Goal: Task Accomplishment & Management: Use online tool/utility

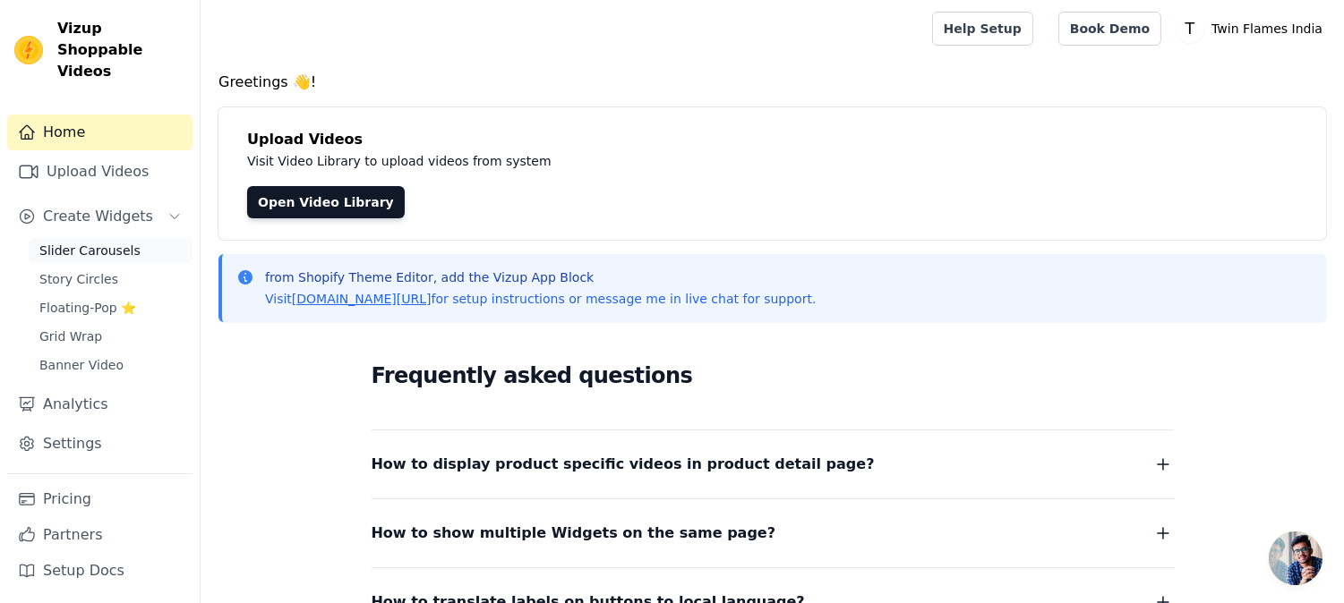
click at [104, 242] on span "Slider Carousels" at bounding box center [89, 251] width 101 height 18
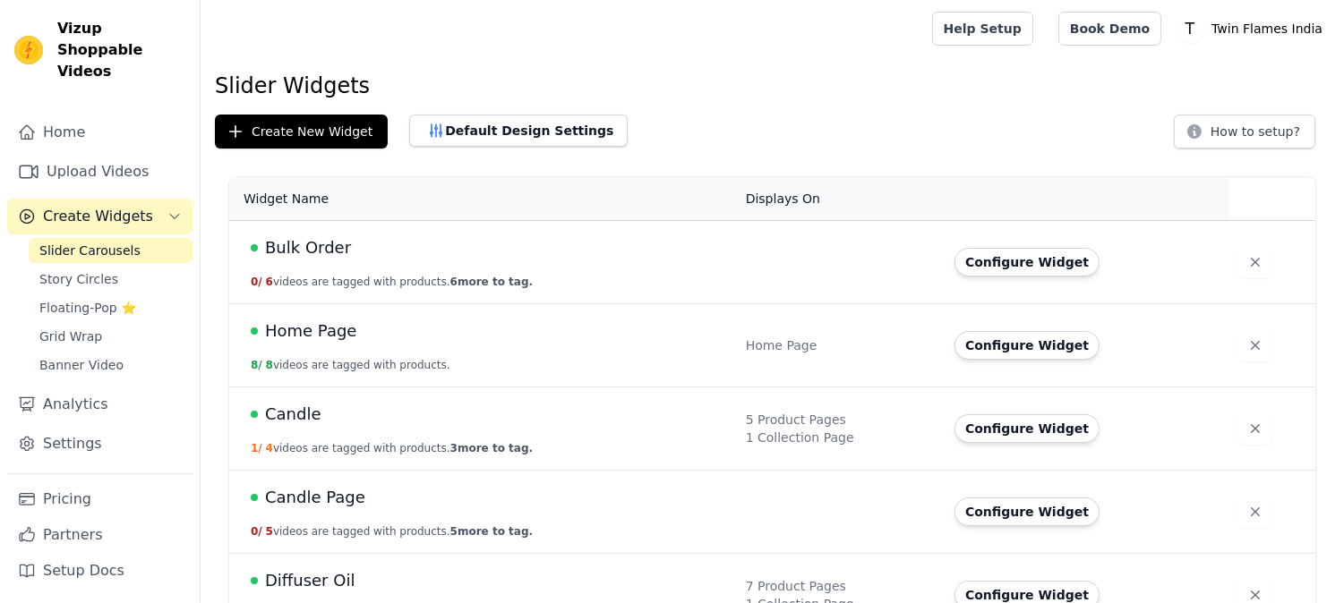
scroll to position [199, 0]
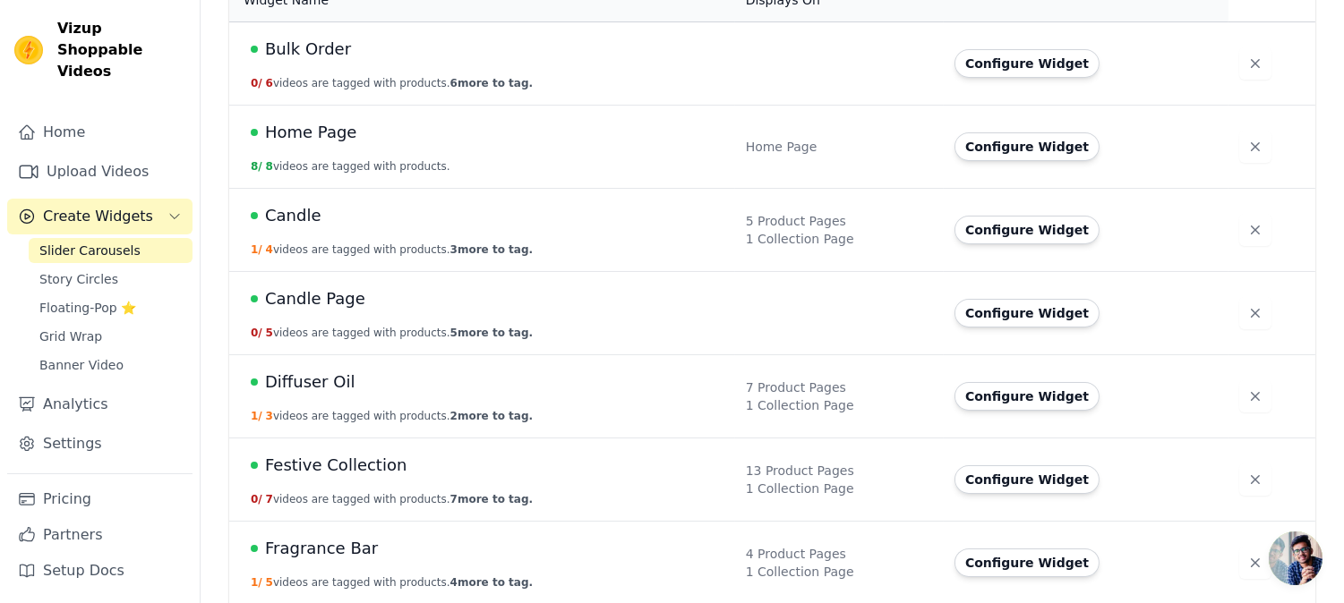
click at [322, 454] on span "Festive Collection" at bounding box center [335, 465] width 141 height 25
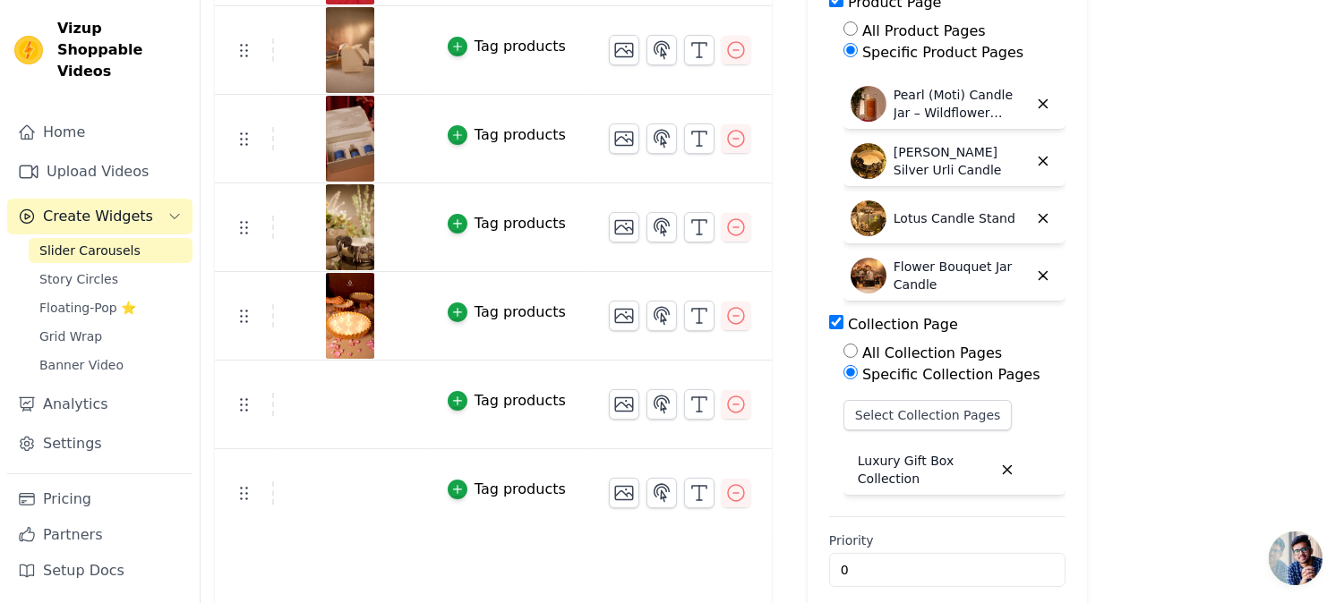
scroll to position [99, 0]
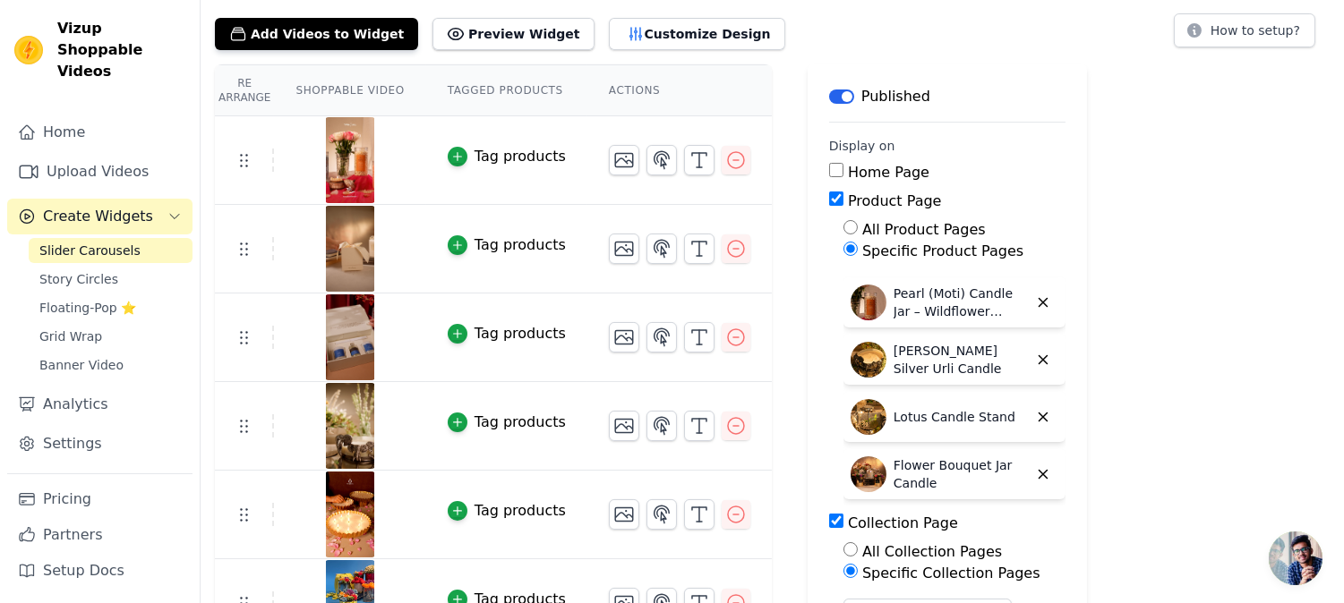
click at [873, 247] on label "Specific Product Pages" at bounding box center [942, 251] width 161 height 17
click at [858, 247] on input "Specific Product Pages" at bounding box center [850, 249] width 14 height 14
click at [924, 252] on label "Specific Product Pages" at bounding box center [942, 251] width 161 height 17
click at [858, 252] on input "Specific Product Pages" at bounding box center [850, 249] width 14 height 14
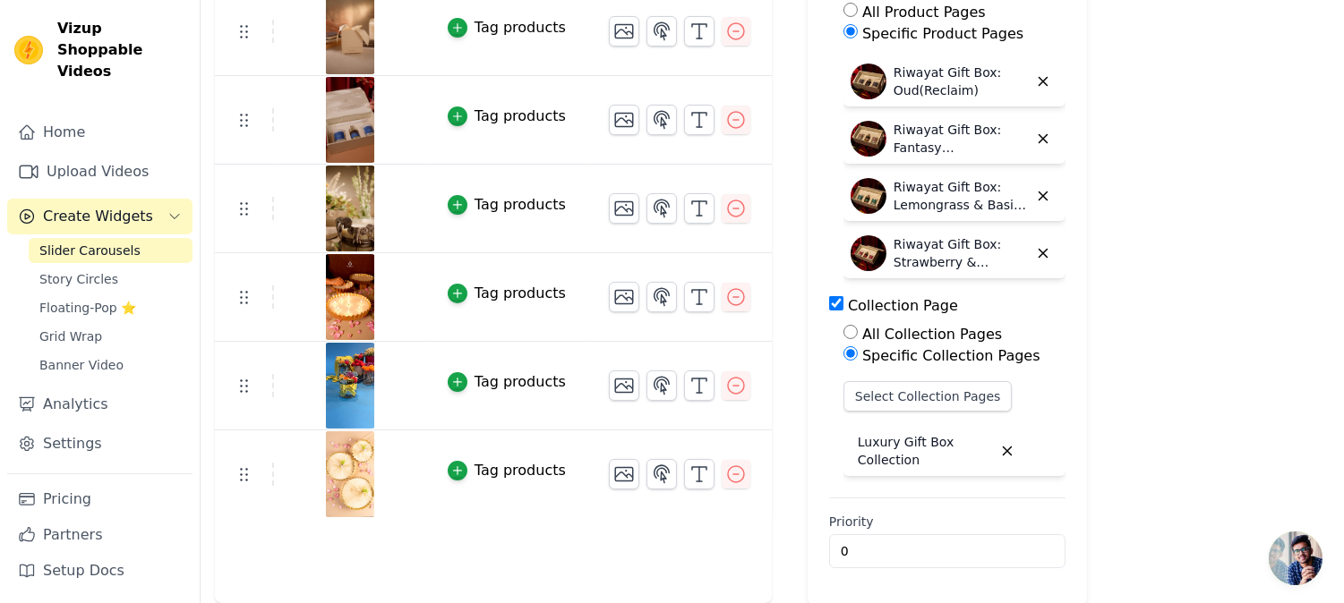
scroll to position [0, 0]
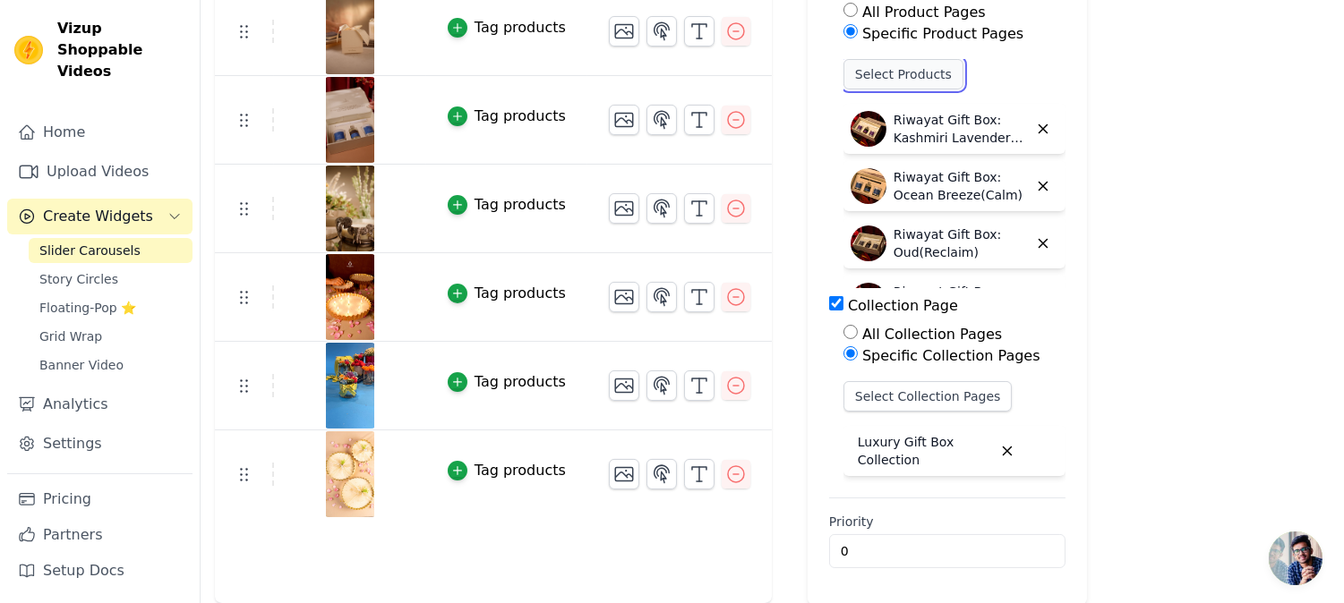
click at [886, 84] on button "Select Products" at bounding box center [903, 74] width 120 height 30
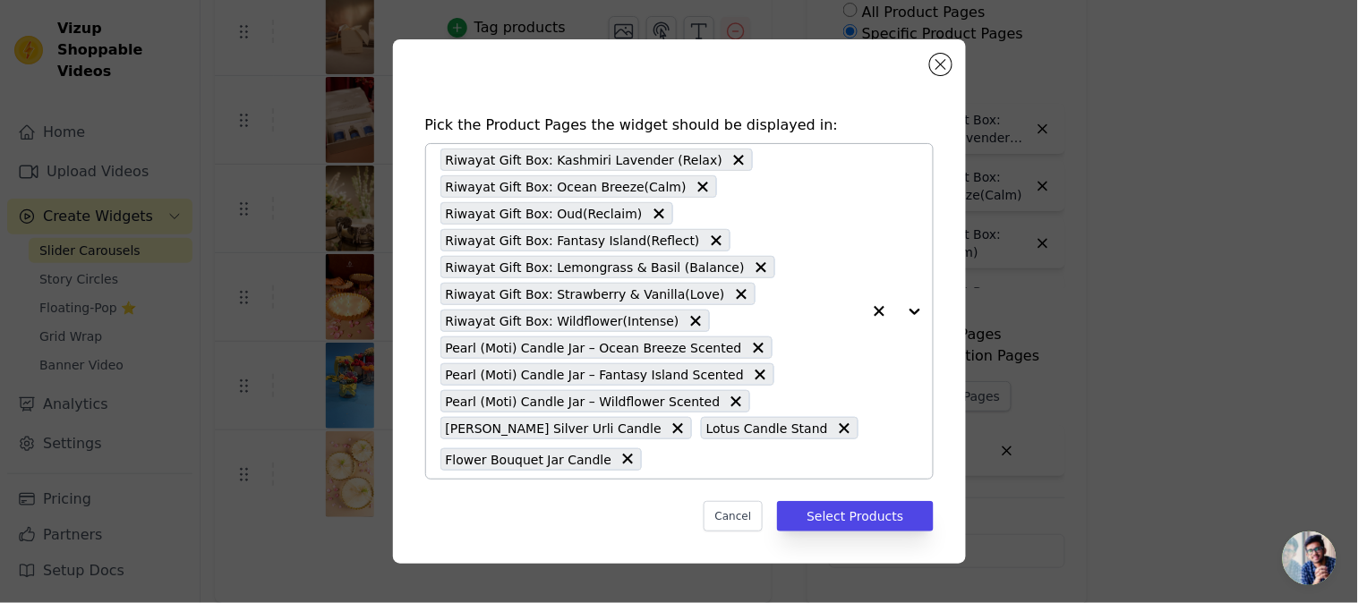
click at [684, 467] on input "text" at bounding box center [756, 459] width 210 height 21
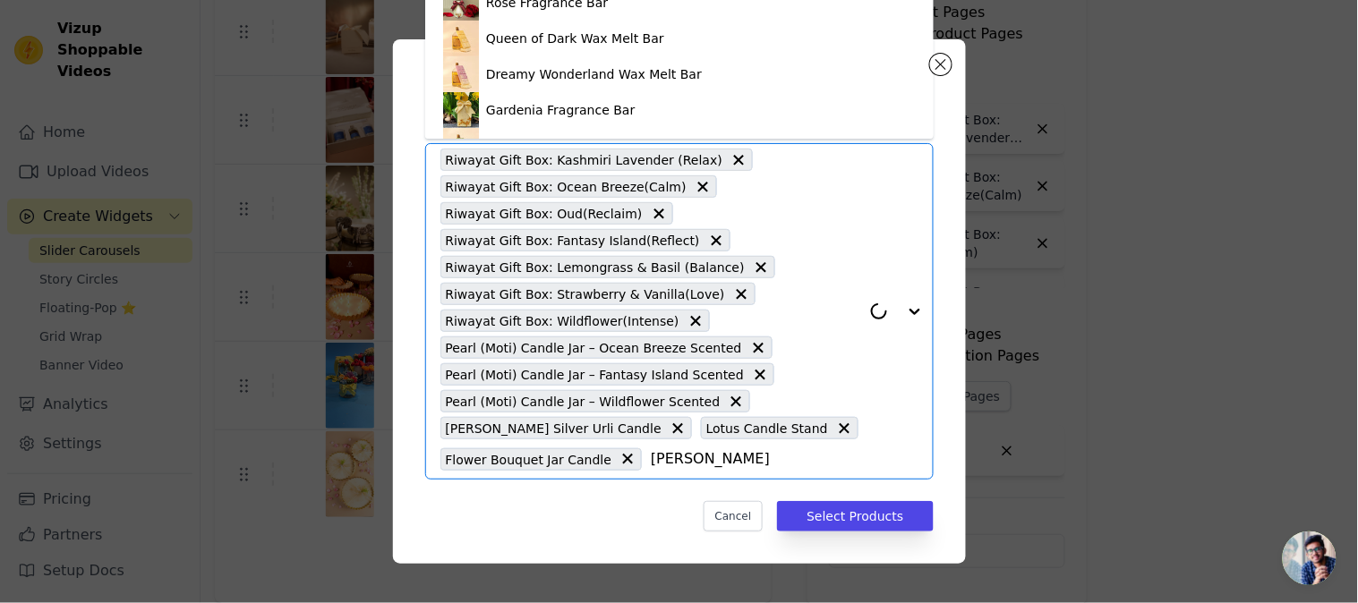
type input "tulip"
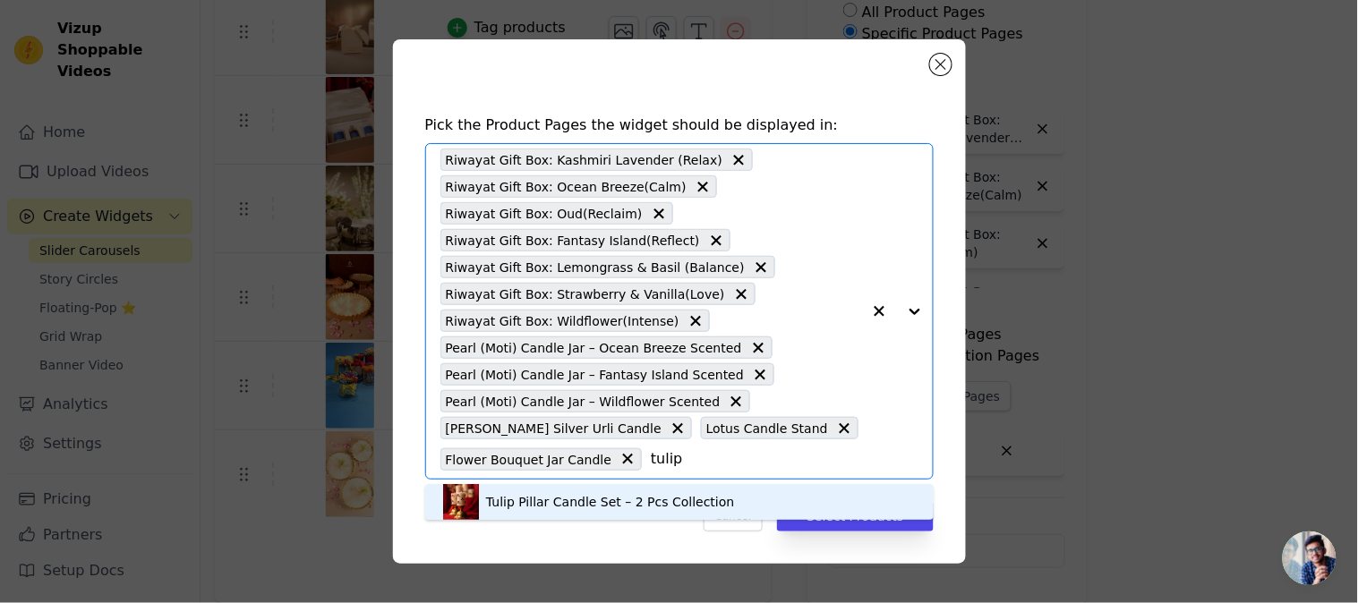
click at [577, 499] on div "Tulip Pillar Candle Set – 2 Pcs Collection" at bounding box center [610, 502] width 248 height 18
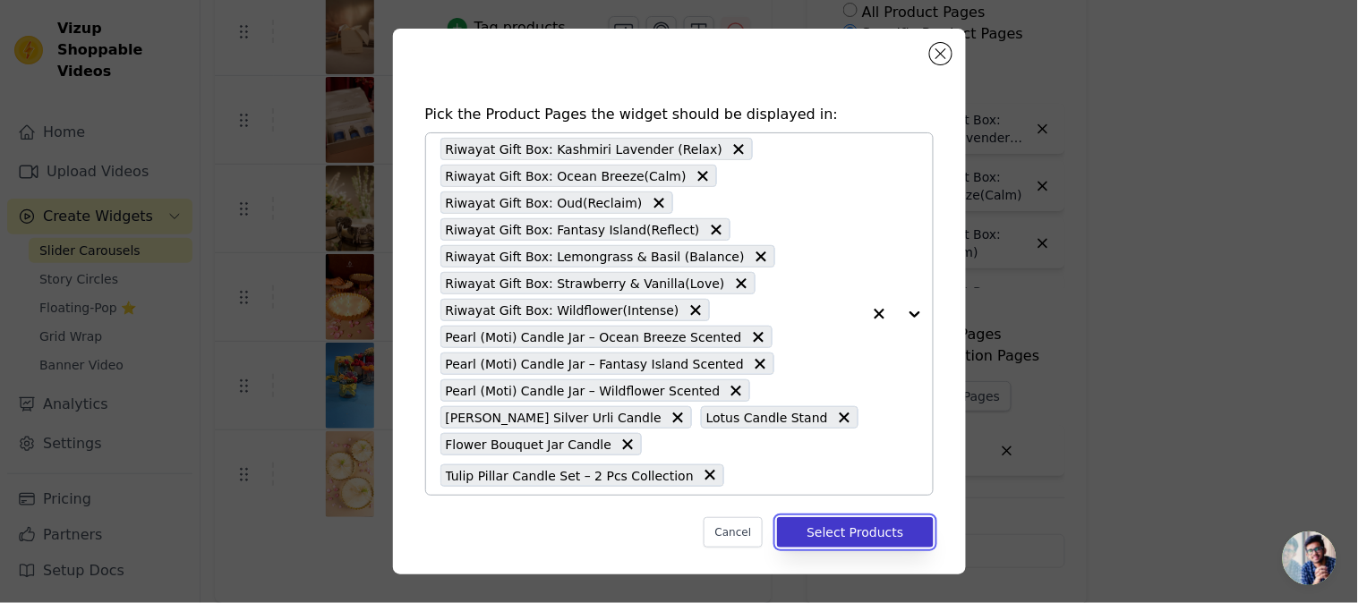
click at [804, 535] on button "Select Products" at bounding box center [855, 533] width 156 height 30
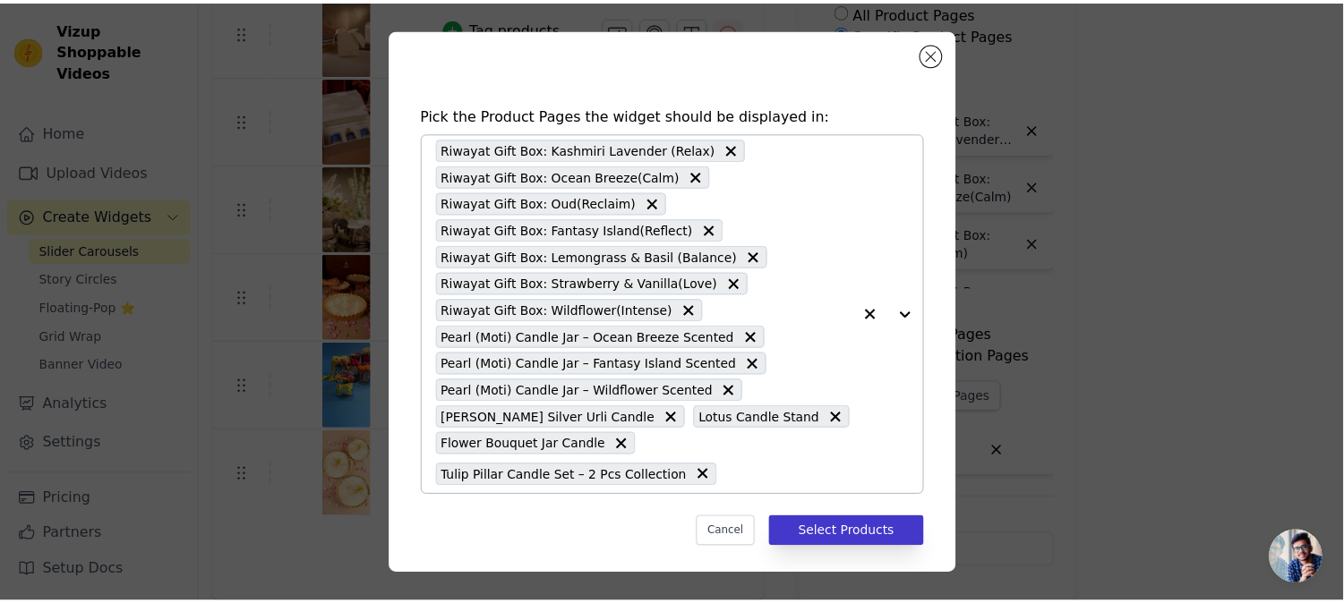
scroll to position [317, 0]
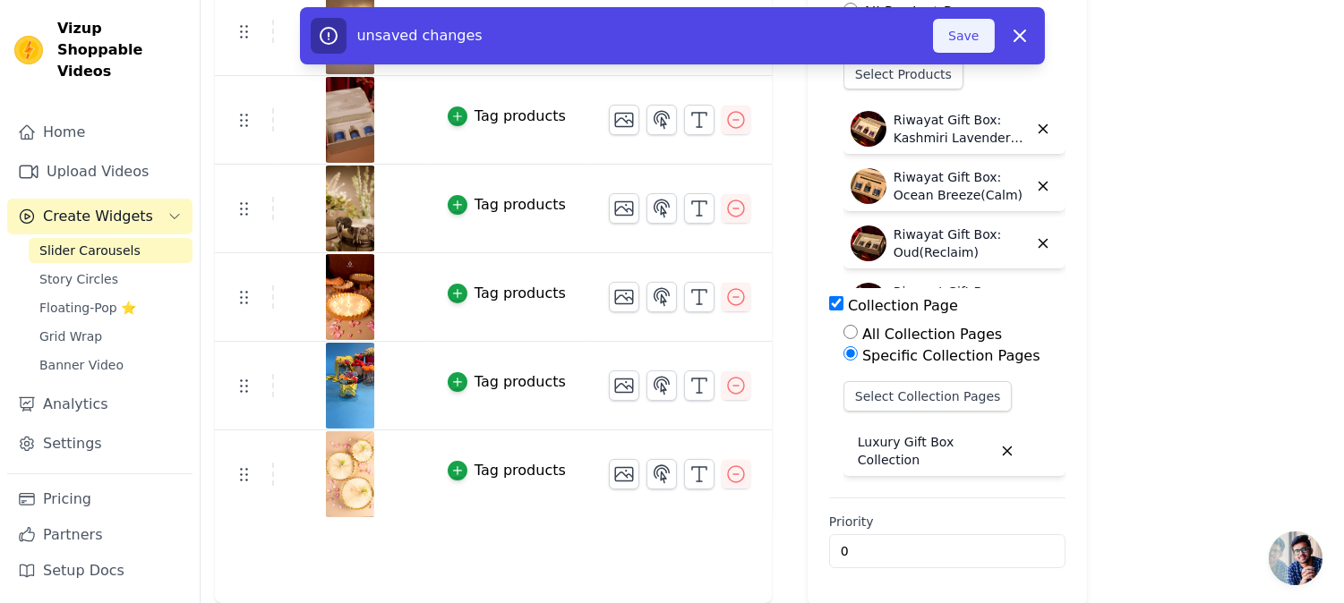
click at [970, 32] on button "Save" at bounding box center [963, 36] width 61 height 34
click at [972, 33] on button "Save" at bounding box center [963, 36] width 61 height 34
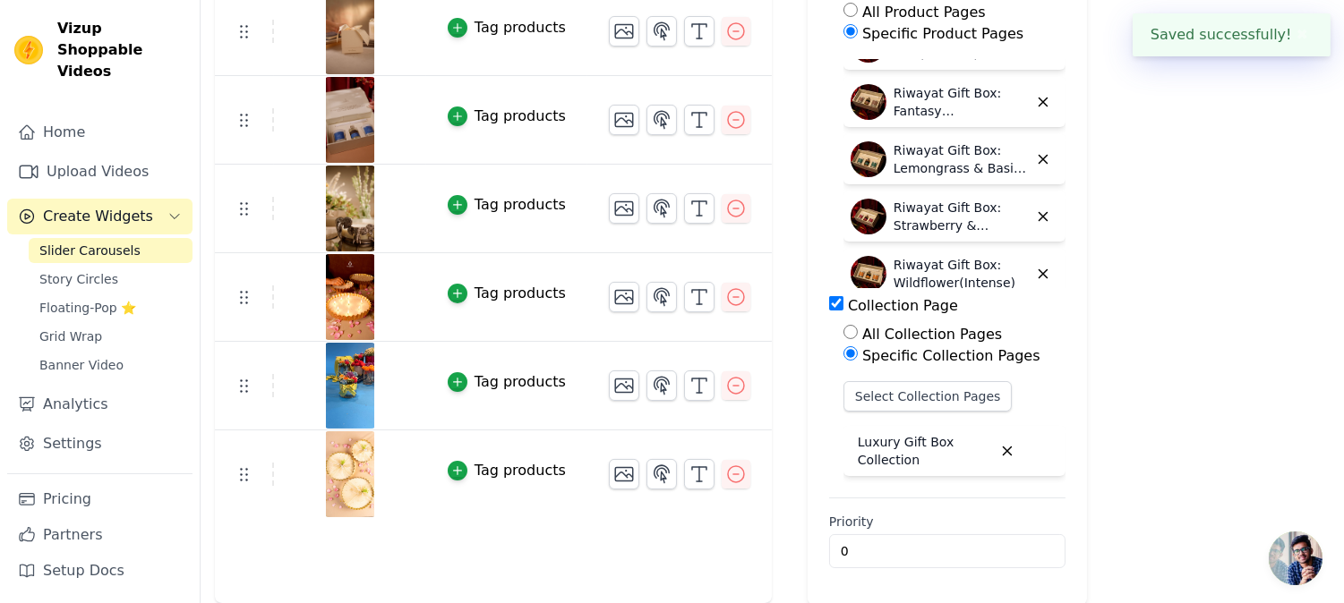
scroll to position [497, 0]
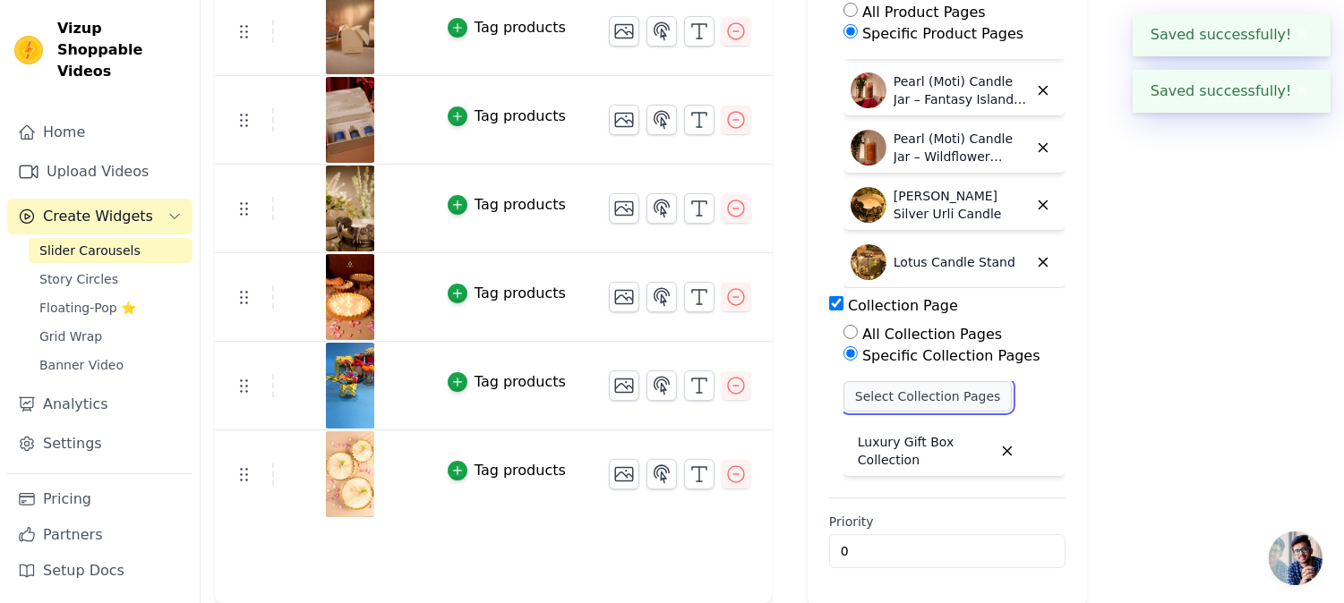
click at [916, 400] on button "Select Collection Pages" at bounding box center [927, 396] width 169 height 30
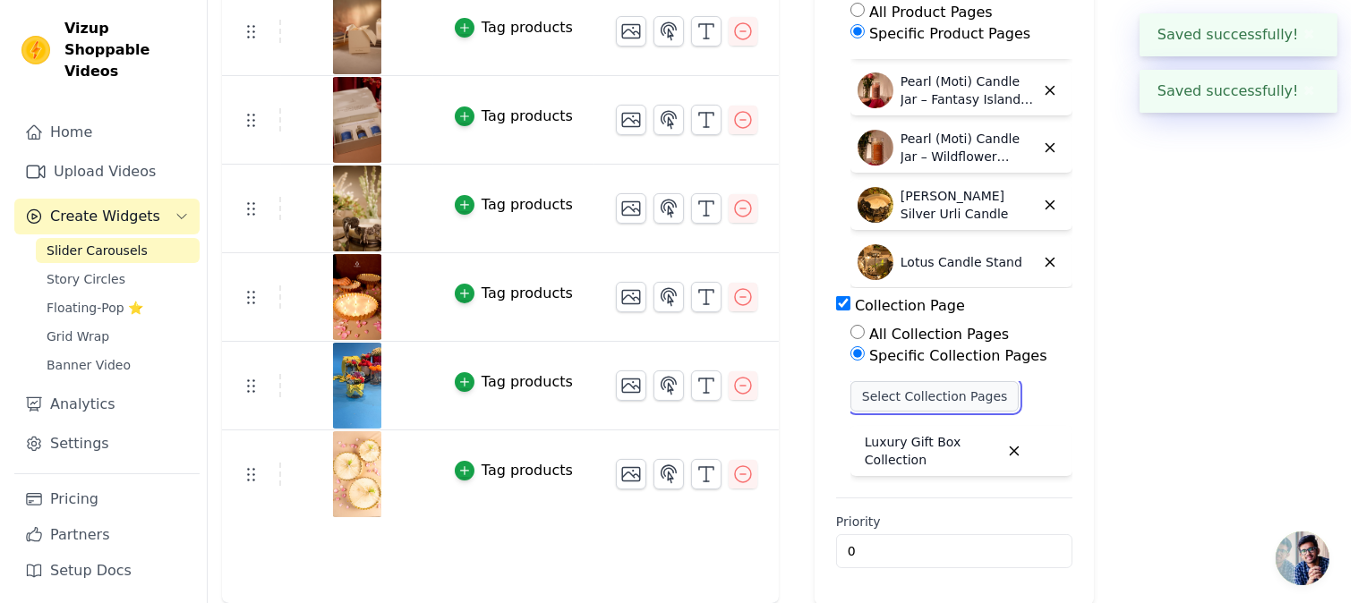
scroll to position [0, 0]
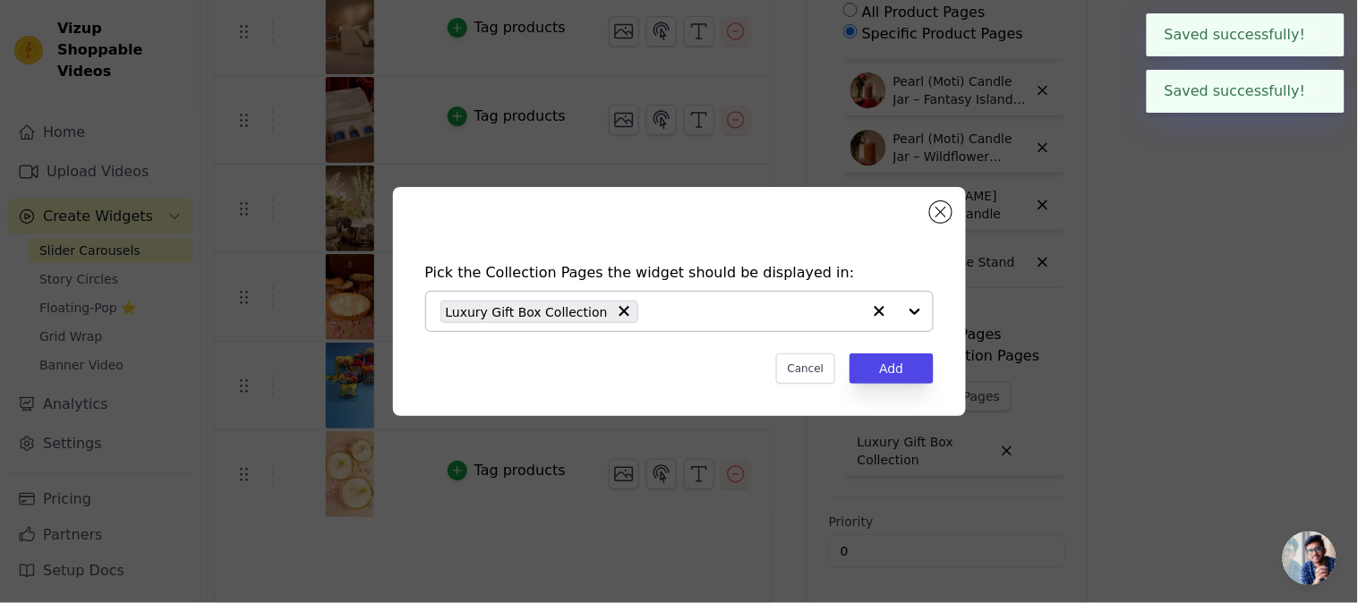
click at [656, 297] on div "Luxury Gift Box Collection" at bounding box center [651, 311] width 421 height 39
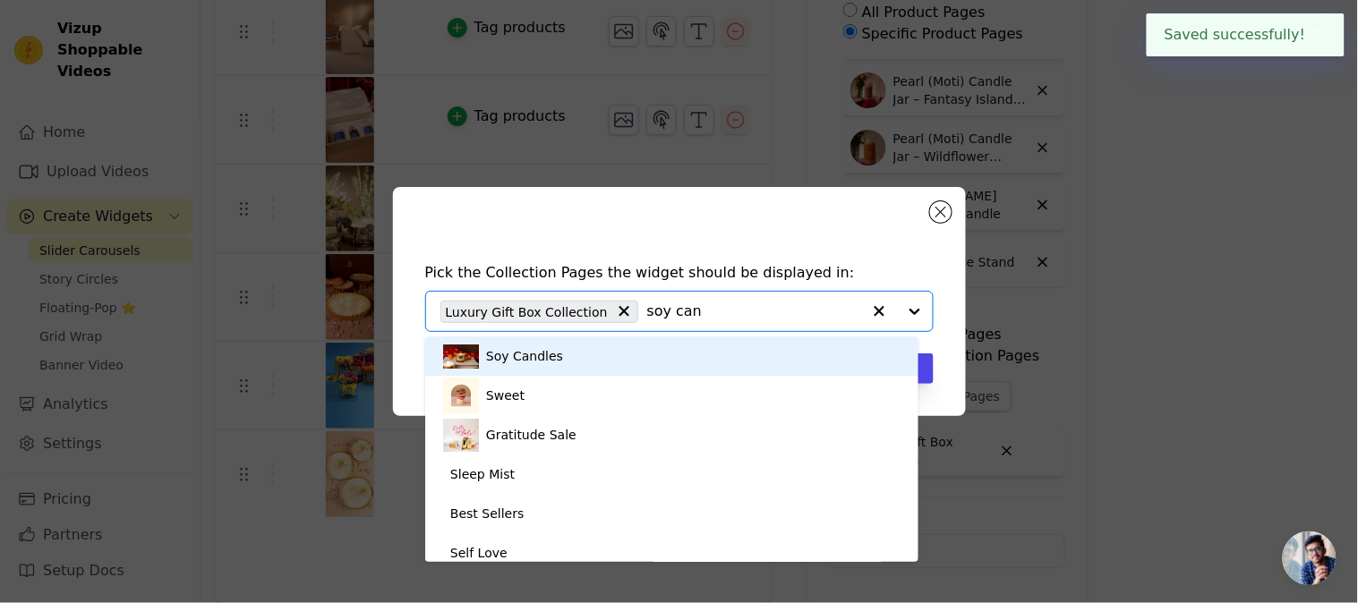
type input "soy cand"
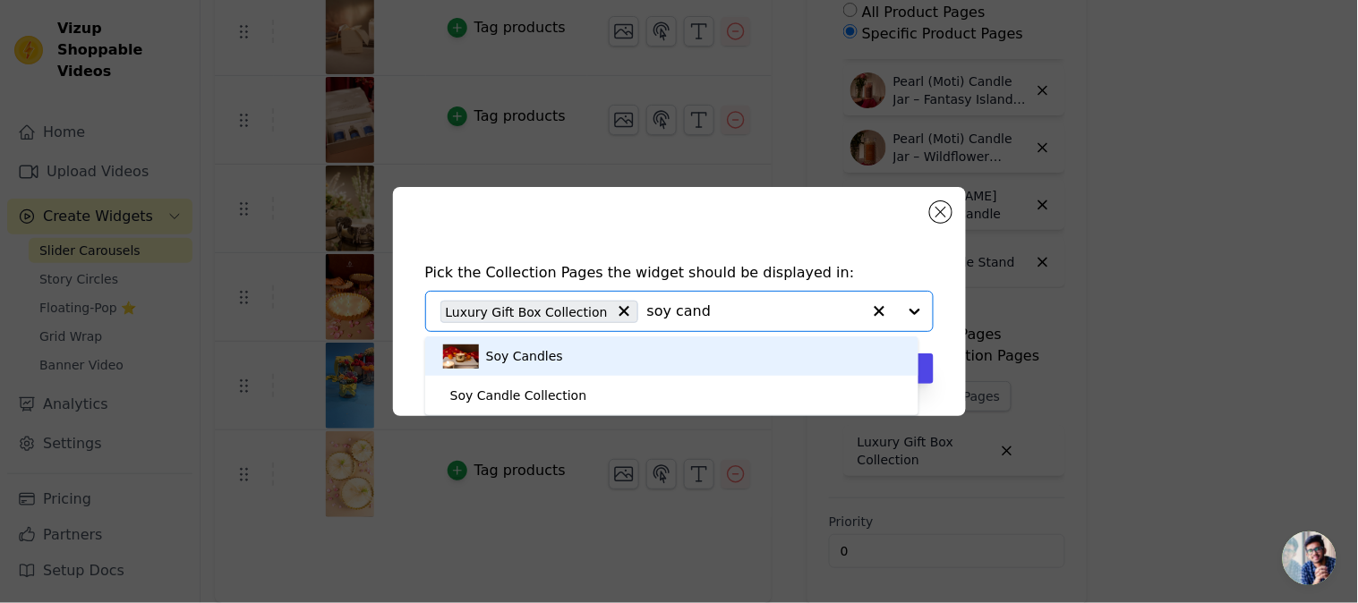
click at [621, 370] on div "Soy Candles" at bounding box center [672, 356] width 458 height 39
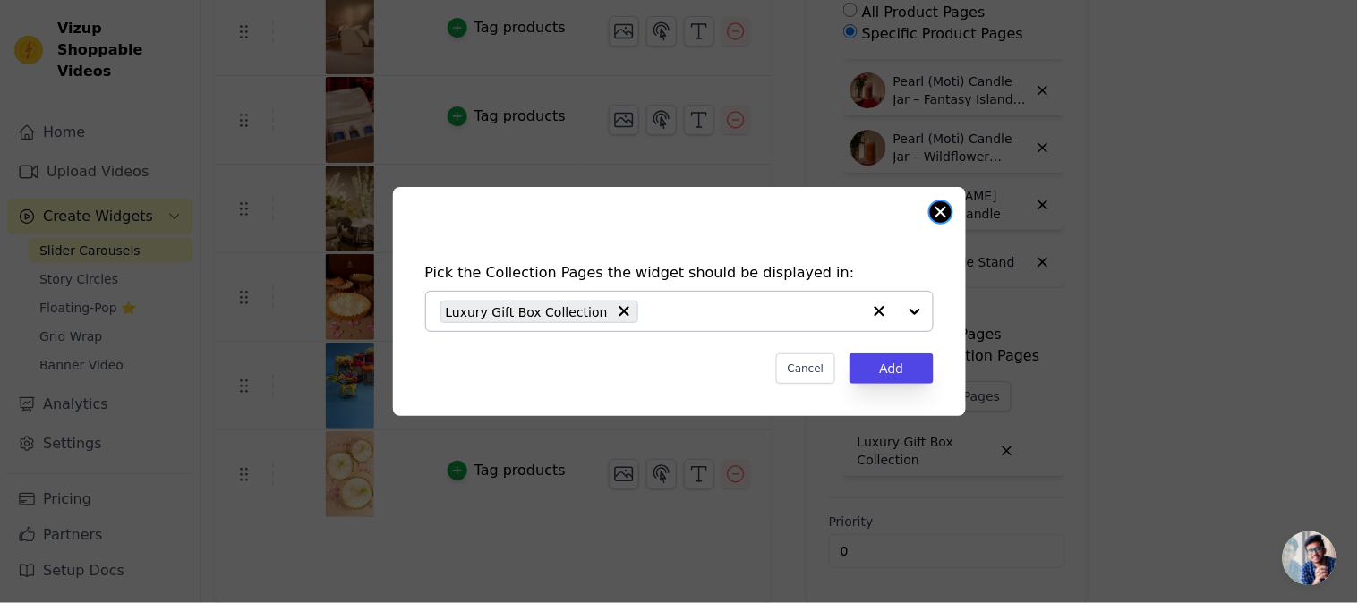
click at [935, 202] on div "Pick the Collection Pages the widget should be displayed in: Luxury Gift Box Co…" at bounding box center [679, 301] width 573 height 229
click at [937, 210] on button "Close modal" at bounding box center [940, 211] width 21 height 21
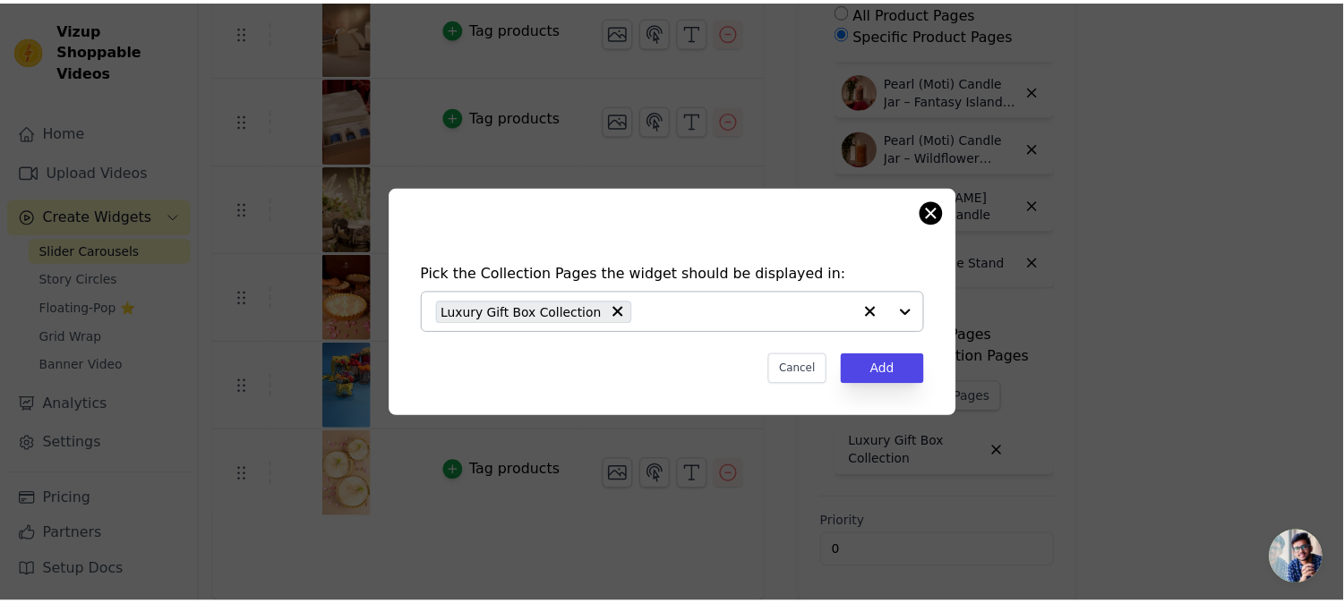
scroll to position [317, 0]
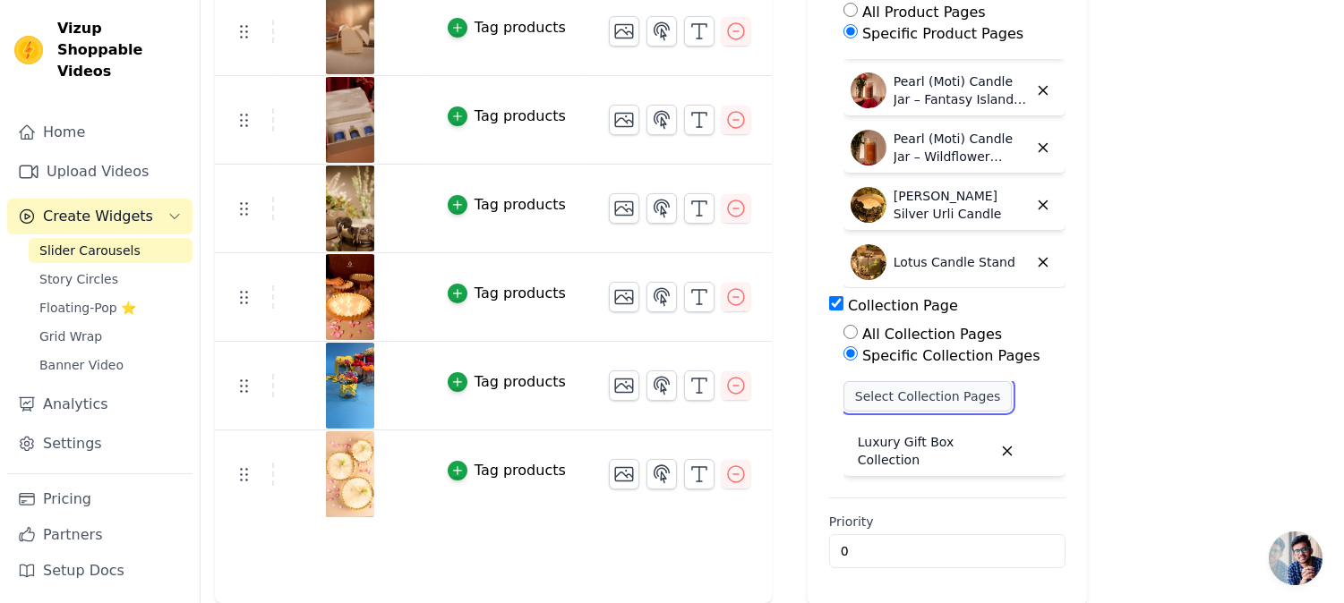
click at [893, 391] on button "Select Collection Pages" at bounding box center [927, 396] width 169 height 30
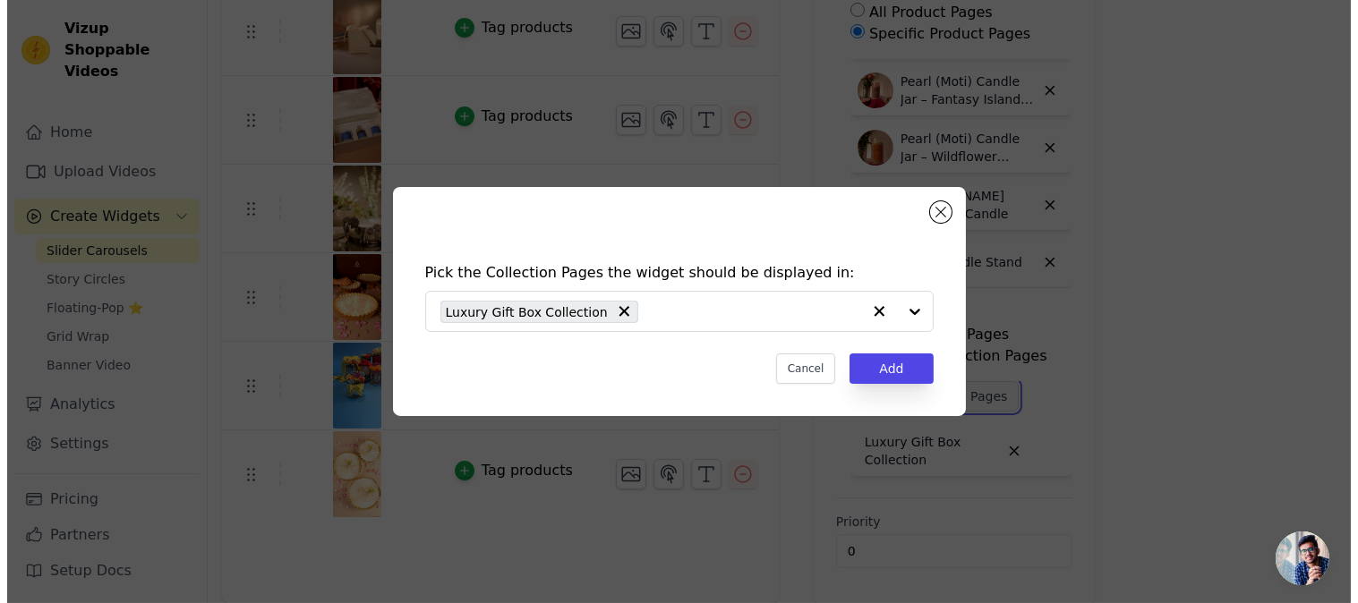
scroll to position [0, 0]
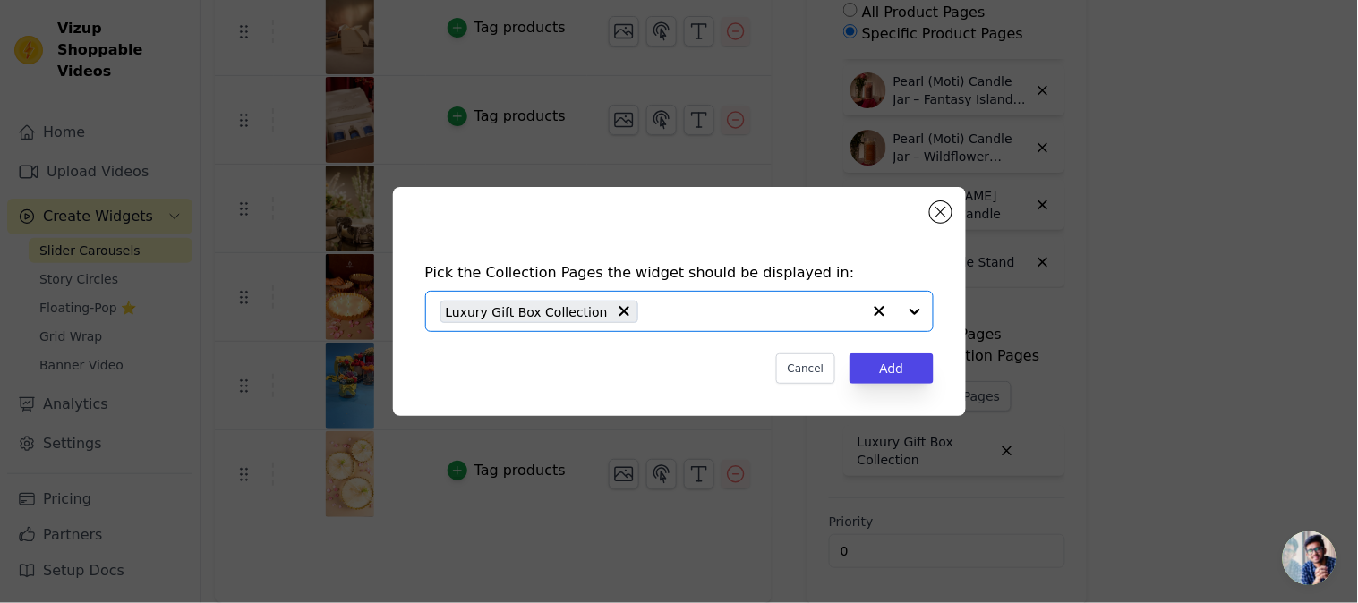
click at [647, 308] on input "text" at bounding box center [754, 311] width 214 height 21
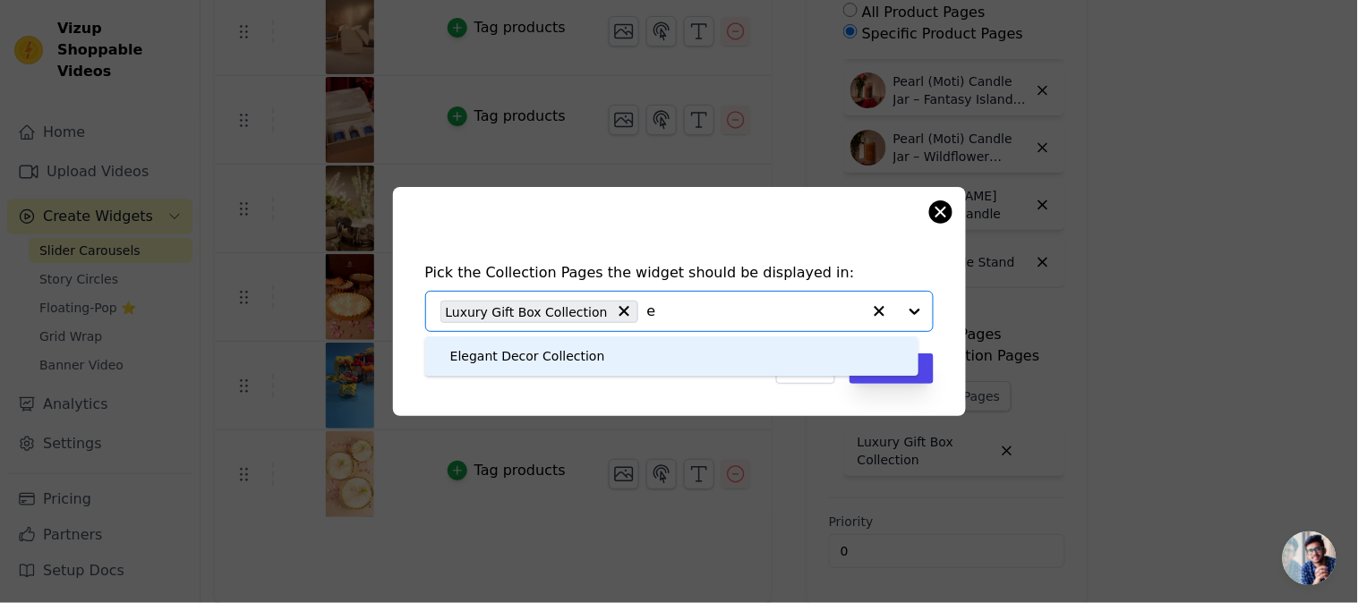
type input "e"
click at [951, 208] on div "Pick the Collection Pages the widget should be displayed in: Elegant Decor Coll…" at bounding box center [679, 301] width 573 height 229
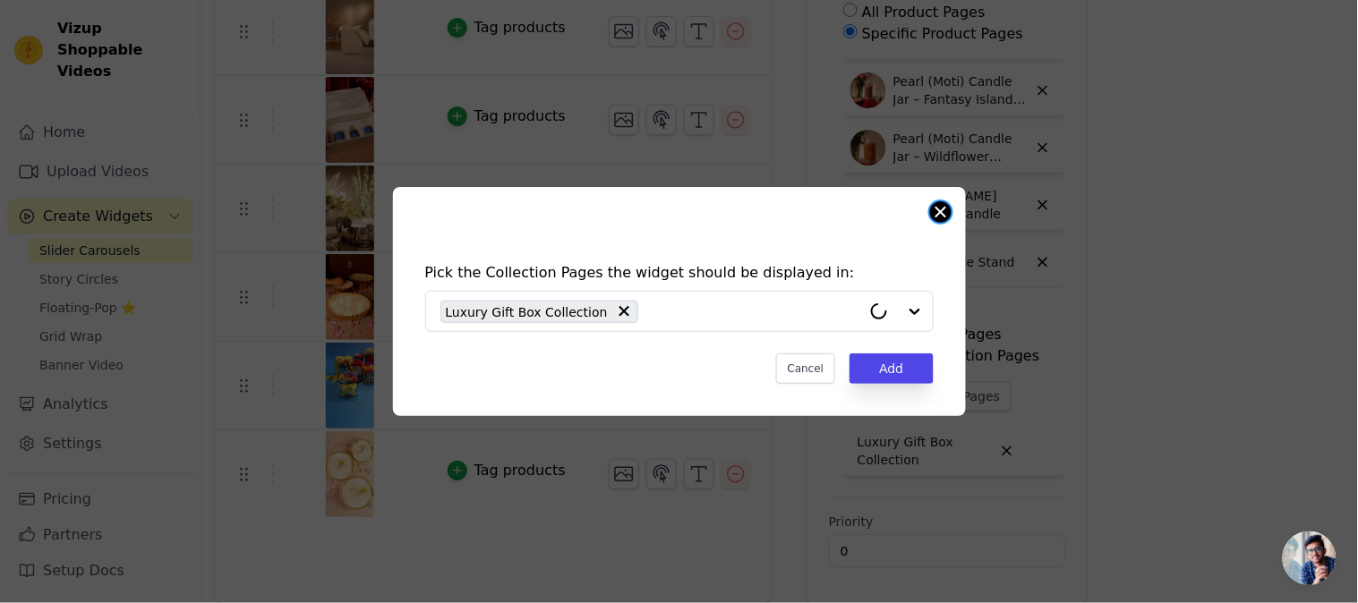
click at [946, 210] on button "Close modal" at bounding box center [940, 211] width 21 height 21
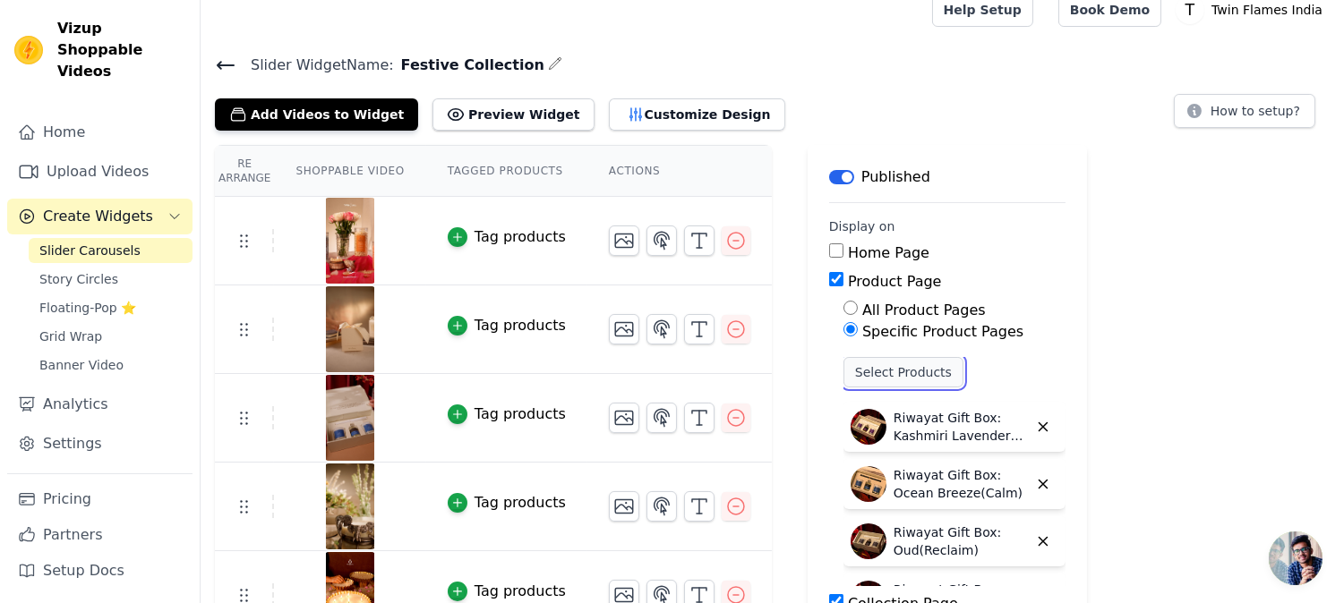
click at [909, 371] on button "Select Products" at bounding box center [903, 372] width 120 height 30
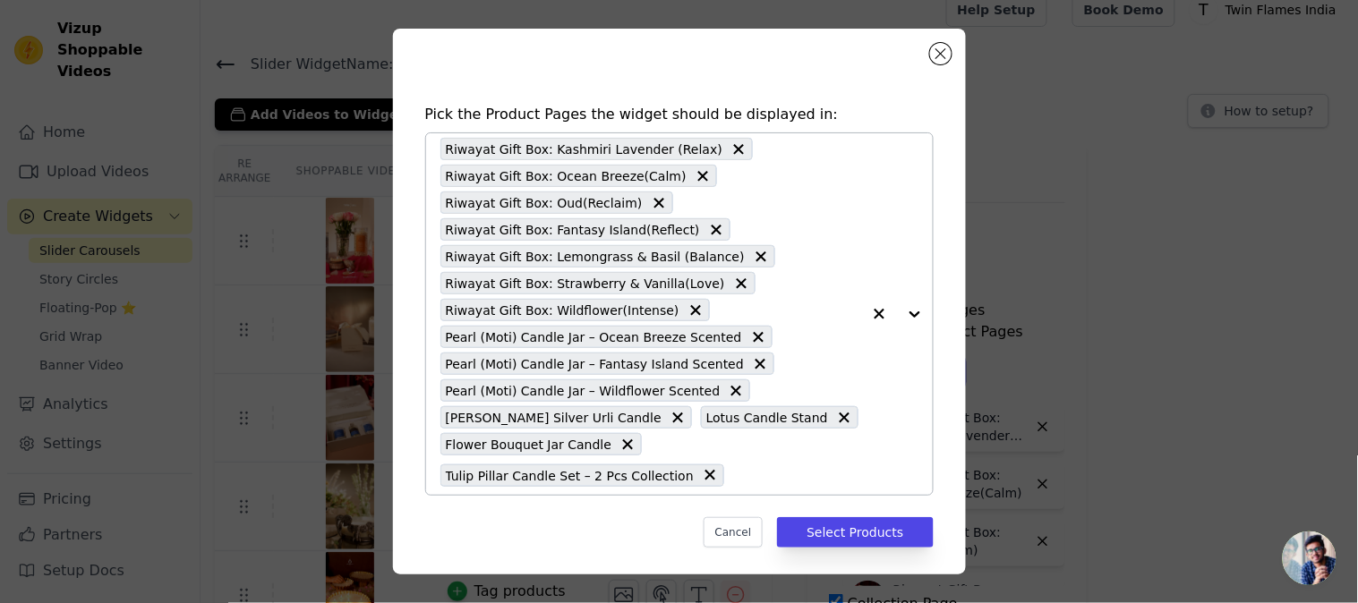
scroll to position [5, 0]
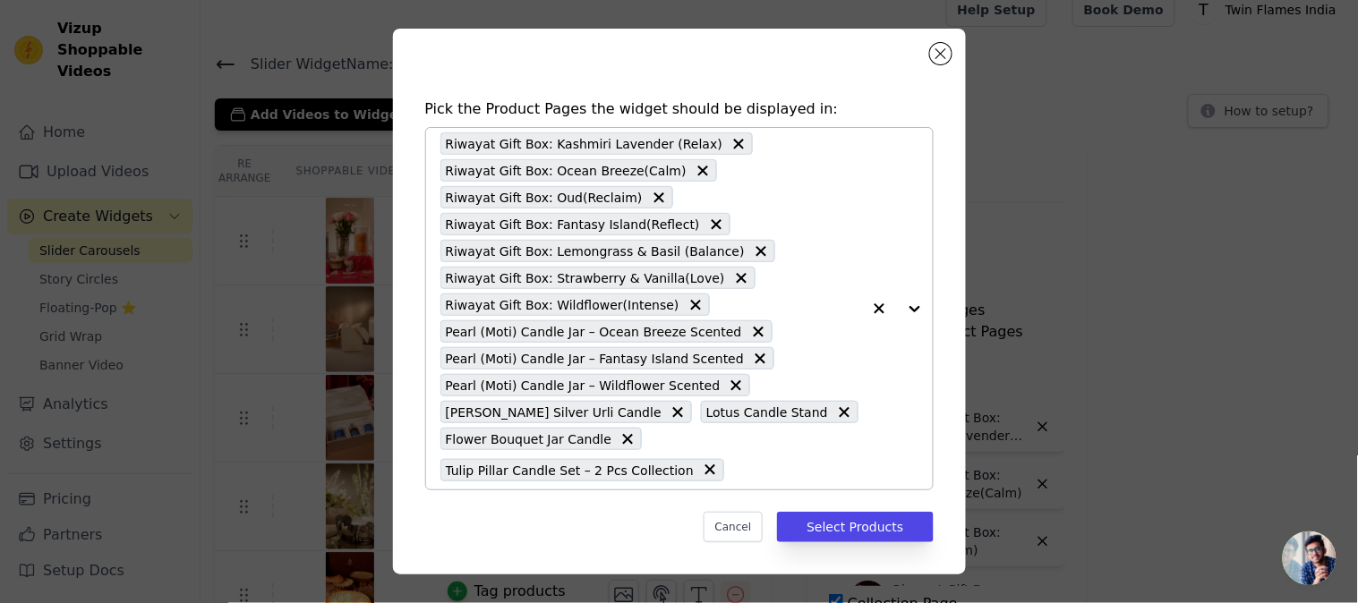
click at [715, 449] on div "Riwayat Gift Box: Kashmiri Lavender (Relax) Riwayat Gift Box: Ocean Breeze(Calm…" at bounding box center [651, 309] width 421 height 362
click at [733, 468] on input "text" at bounding box center [797, 469] width 128 height 21
type input "panna"
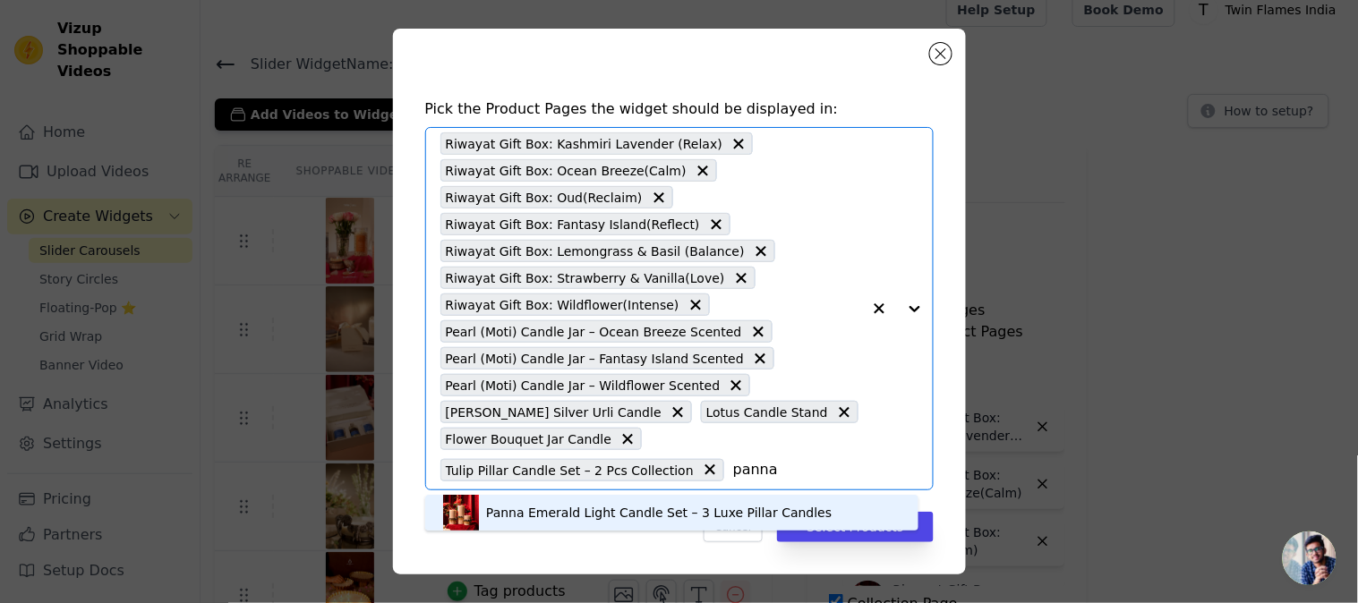
click at [688, 526] on div "Panna Emerald Light Candle Set – 3 Luxe Pillar Candles" at bounding box center [672, 513] width 458 height 36
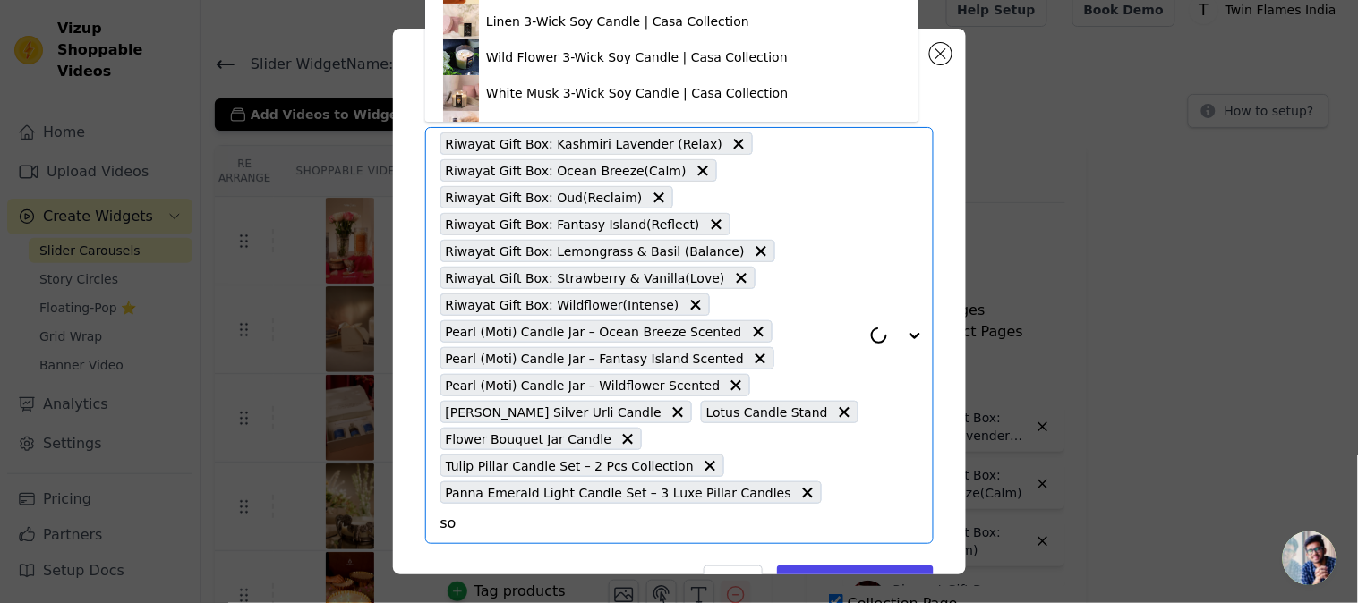
type input "s"
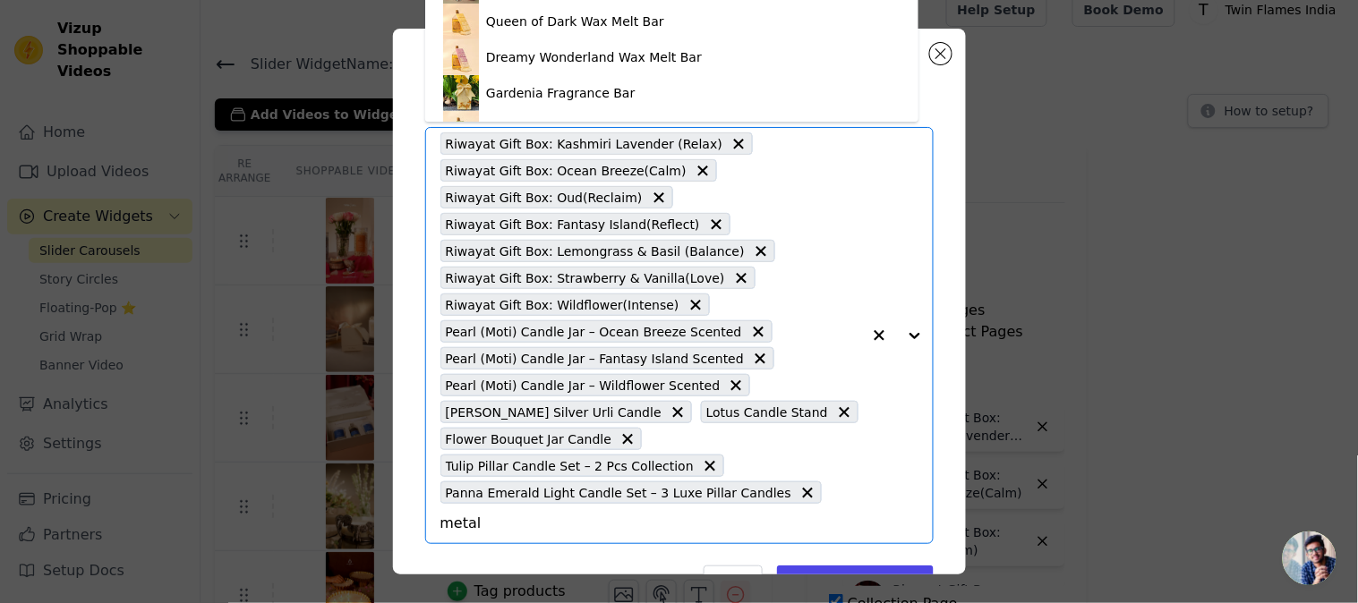
type input "metall"
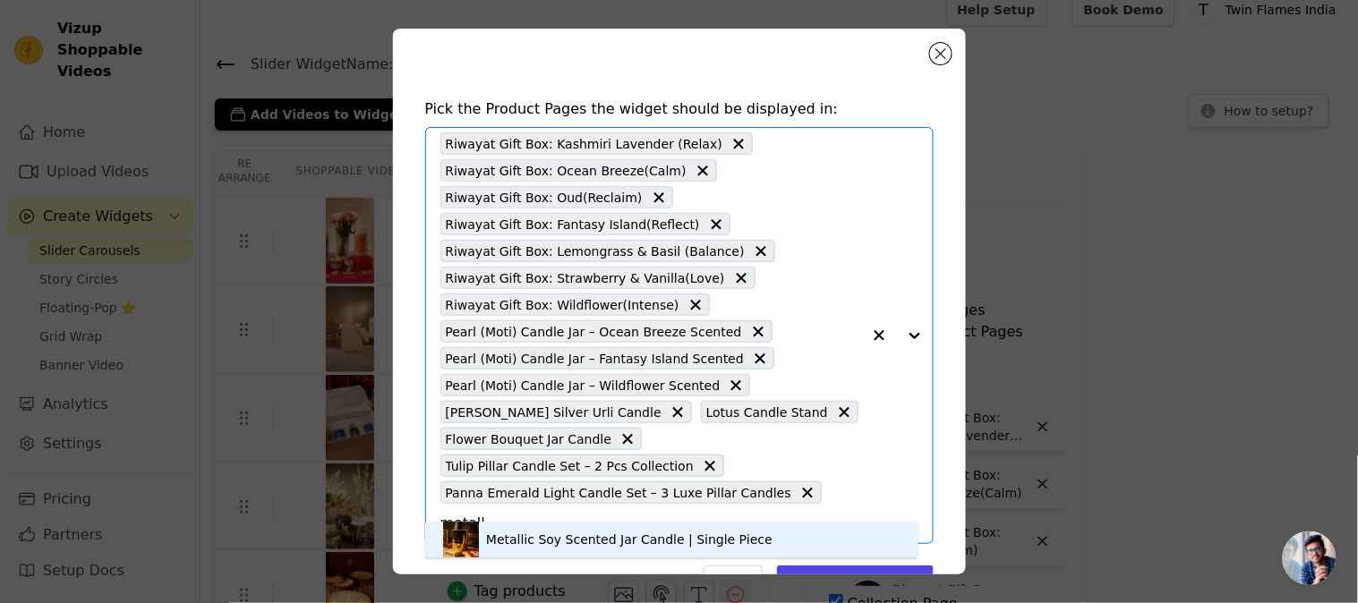
click at [558, 533] on div "Metallic Soy Scented Jar Candle | Single Piece" at bounding box center [629, 540] width 287 height 18
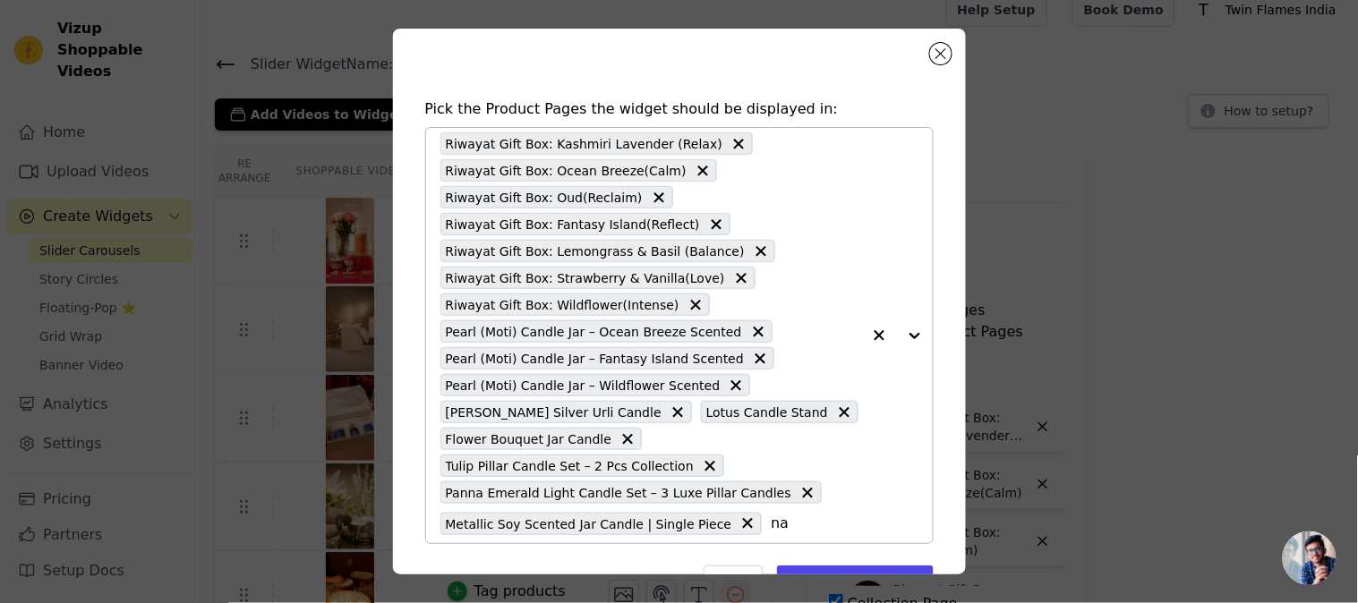
type input "nav"
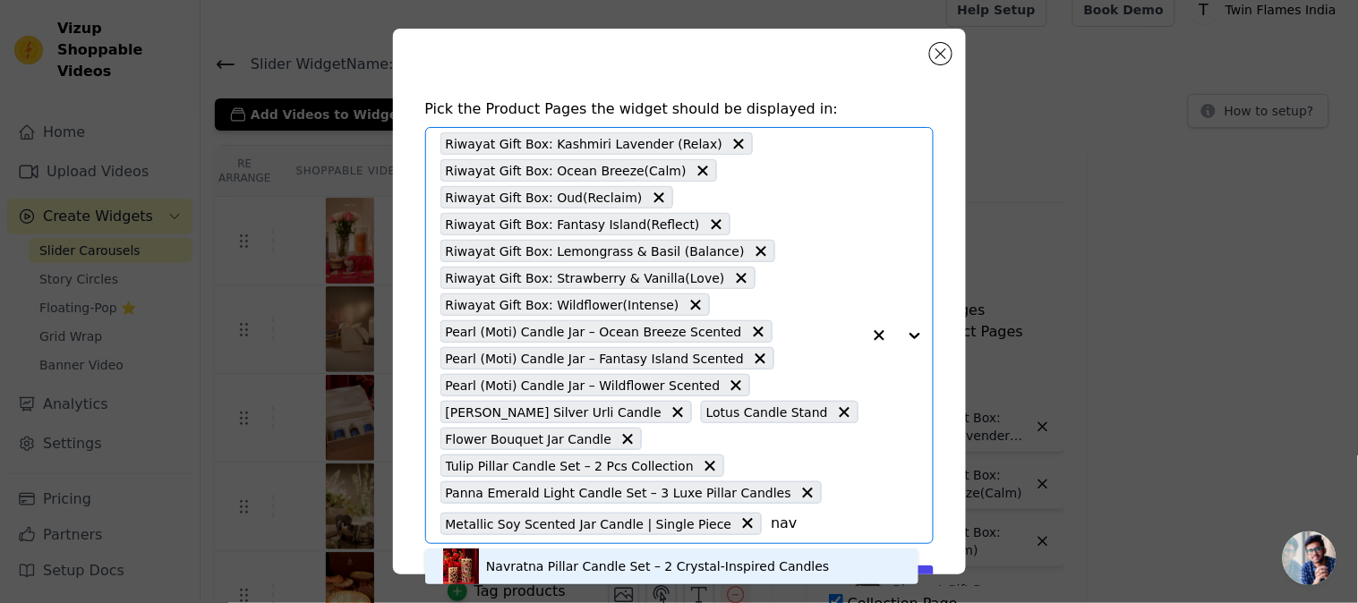
click at [788, 560] on div "Navratna Pillar Candle Set – 2 Crystal-Inspired Candles" at bounding box center [657, 567] width 343 height 18
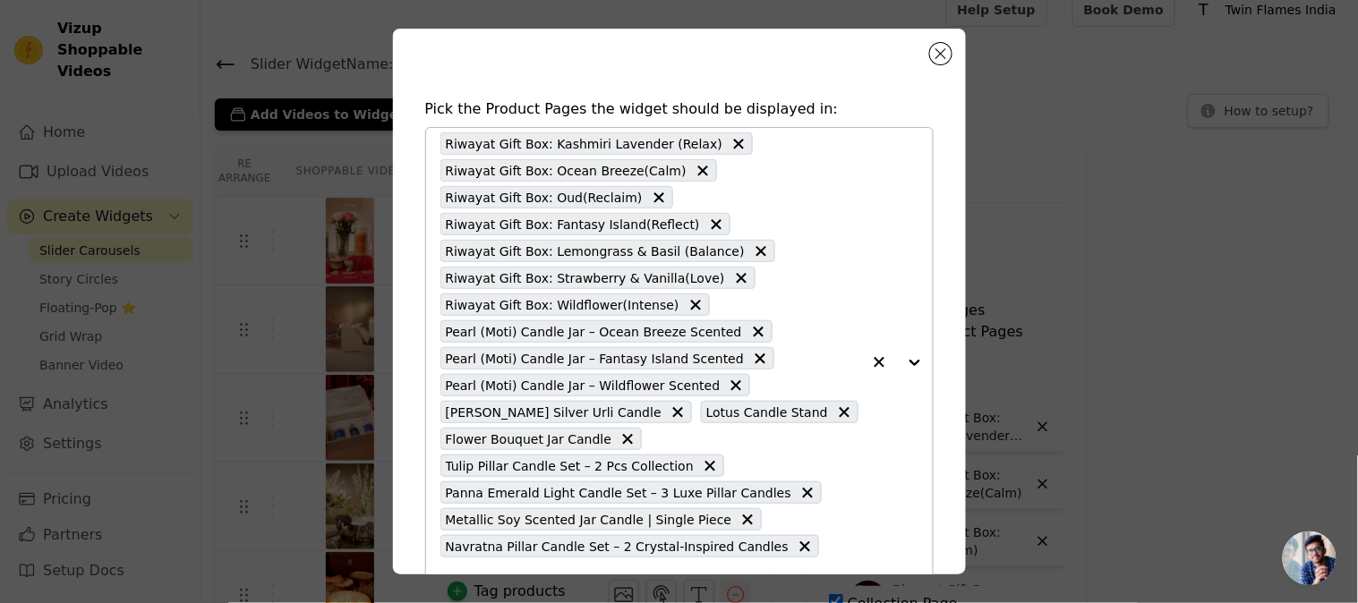
scroll to position [86, 0]
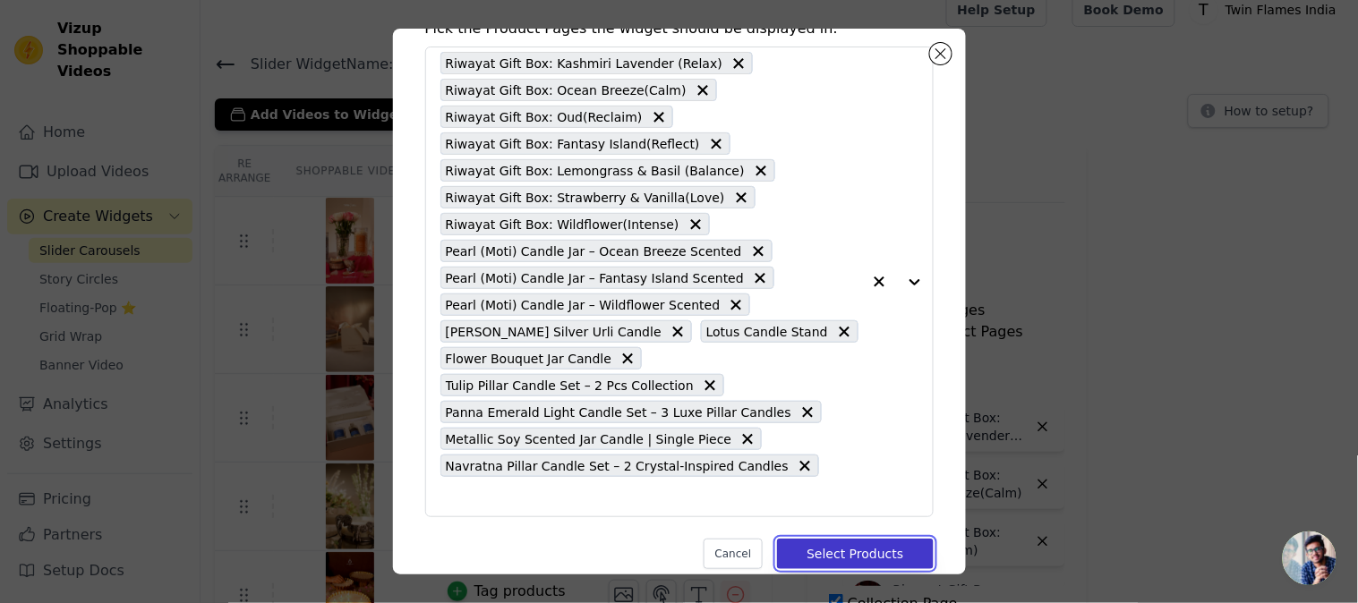
click at [853, 539] on button "Select Products" at bounding box center [855, 554] width 156 height 30
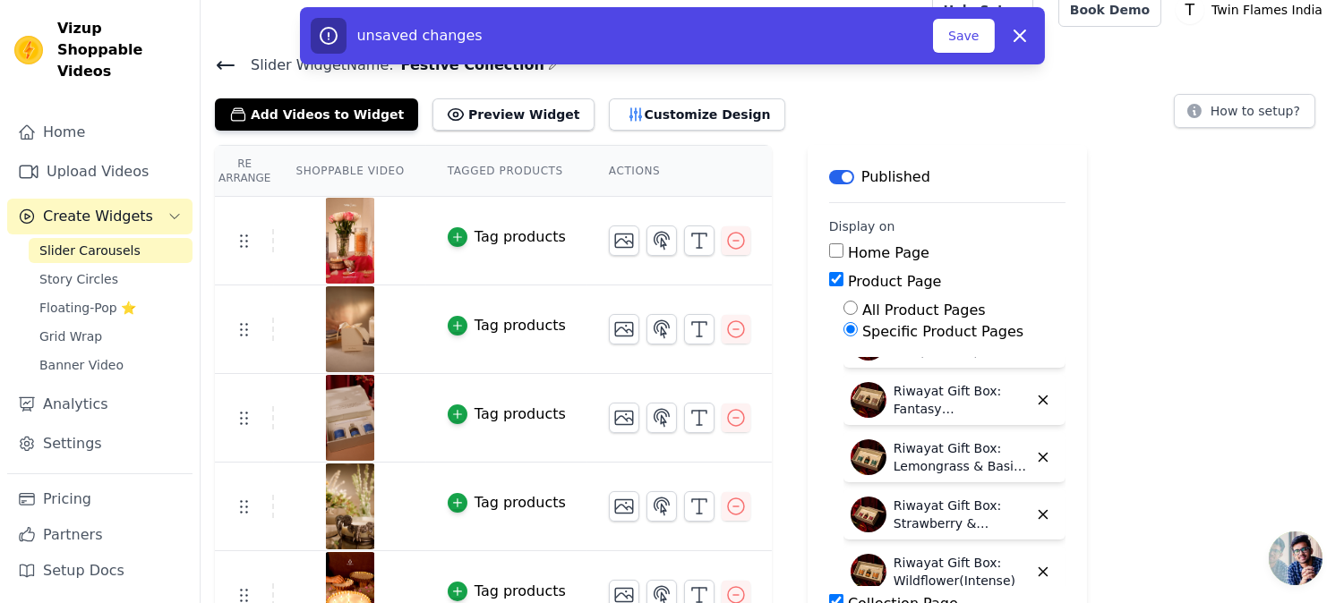
scroll to position [0, 0]
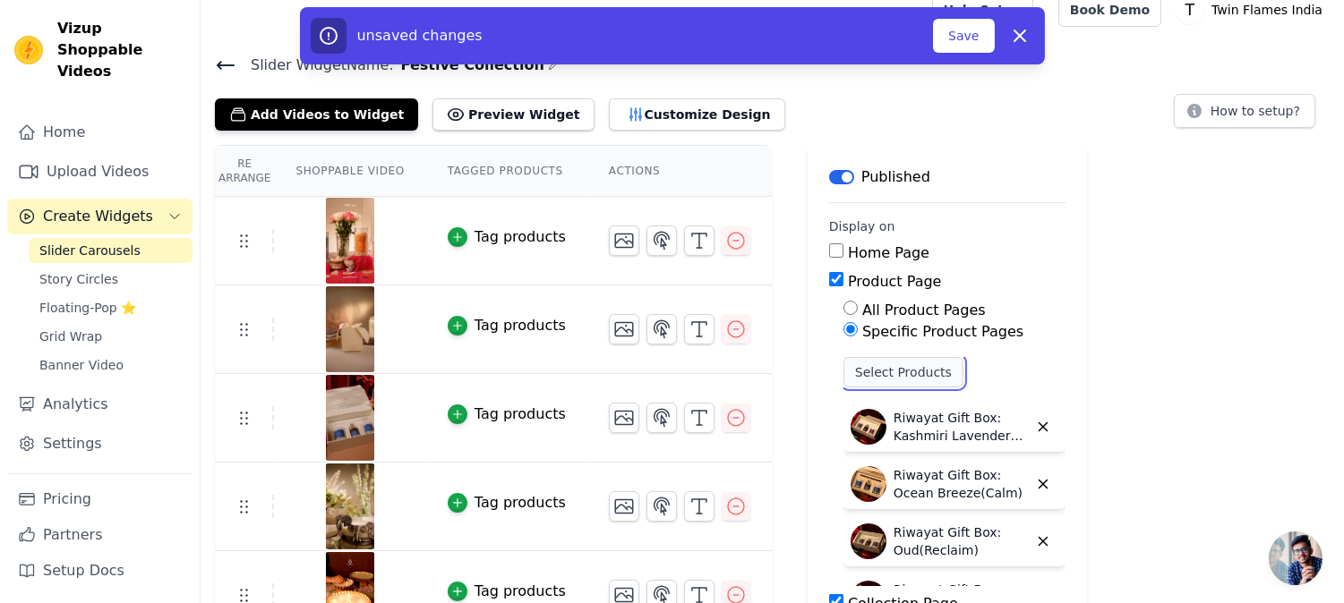
click at [889, 361] on button "Select Products" at bounding box center [903, 372] width 120 height 30
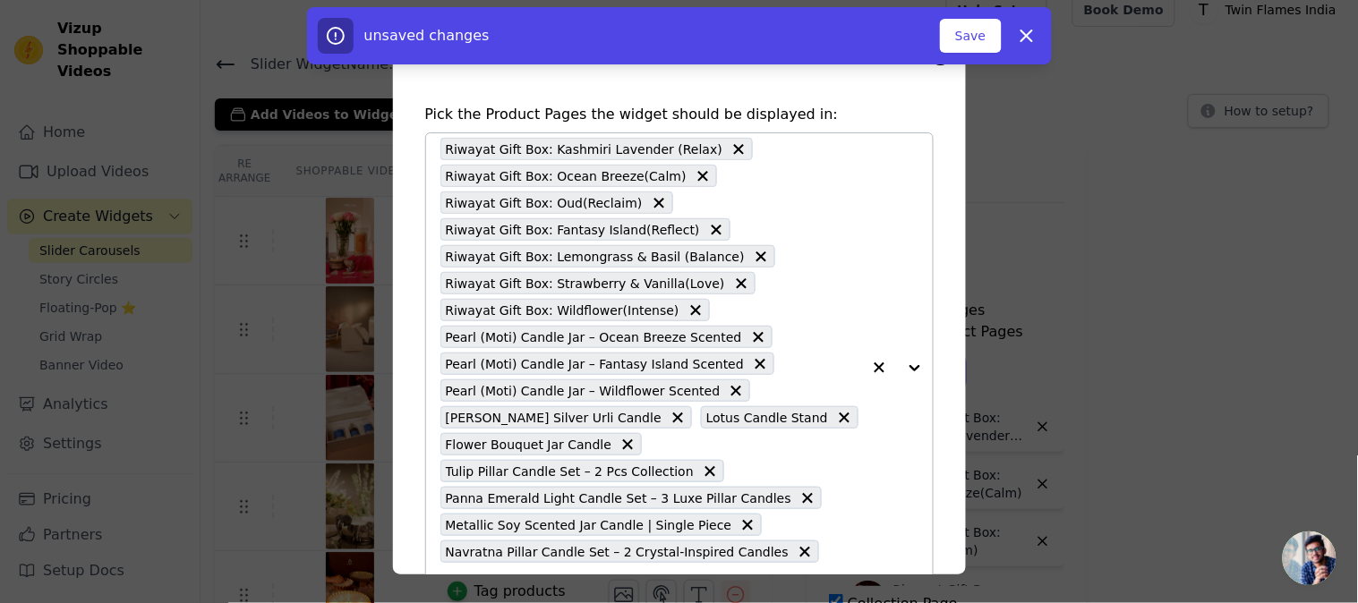
scroll to position [86, 0]
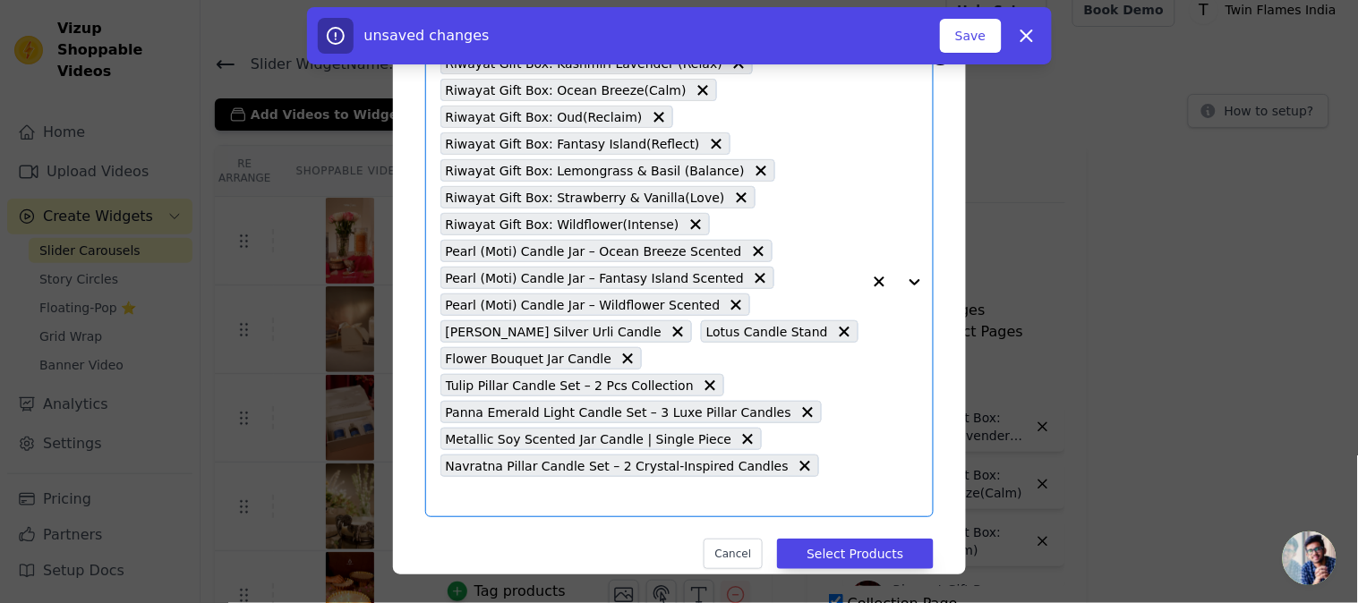
click at [820, 486] on input "text" at bounding box center [651, 496] width 421 height 21
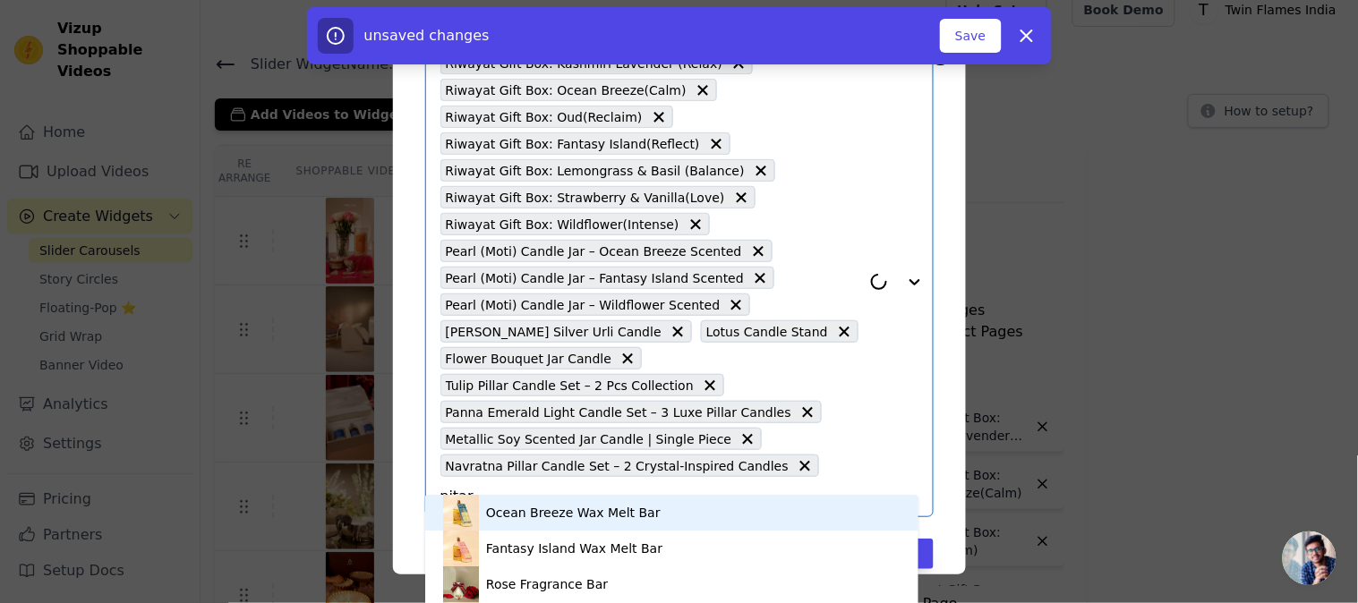
type input "pitara"
click at [575, 508] on div "Hridaya Pitara" at bounding box center [672, 513] width 458 height 36
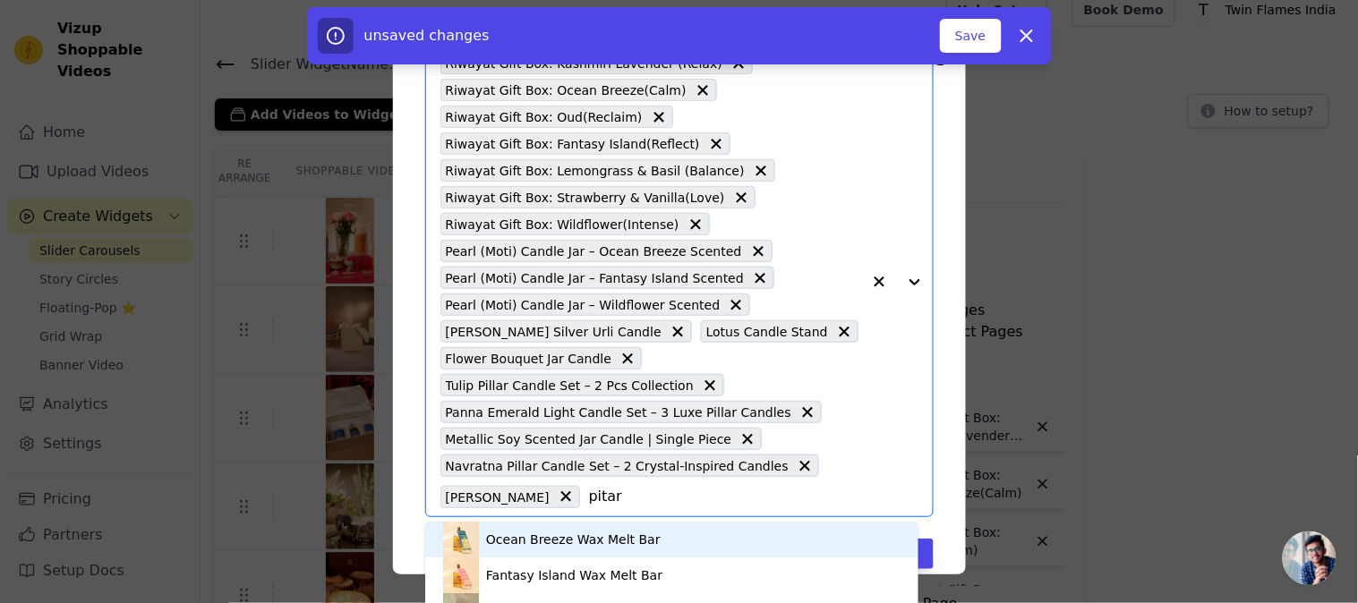
type input "pitara"
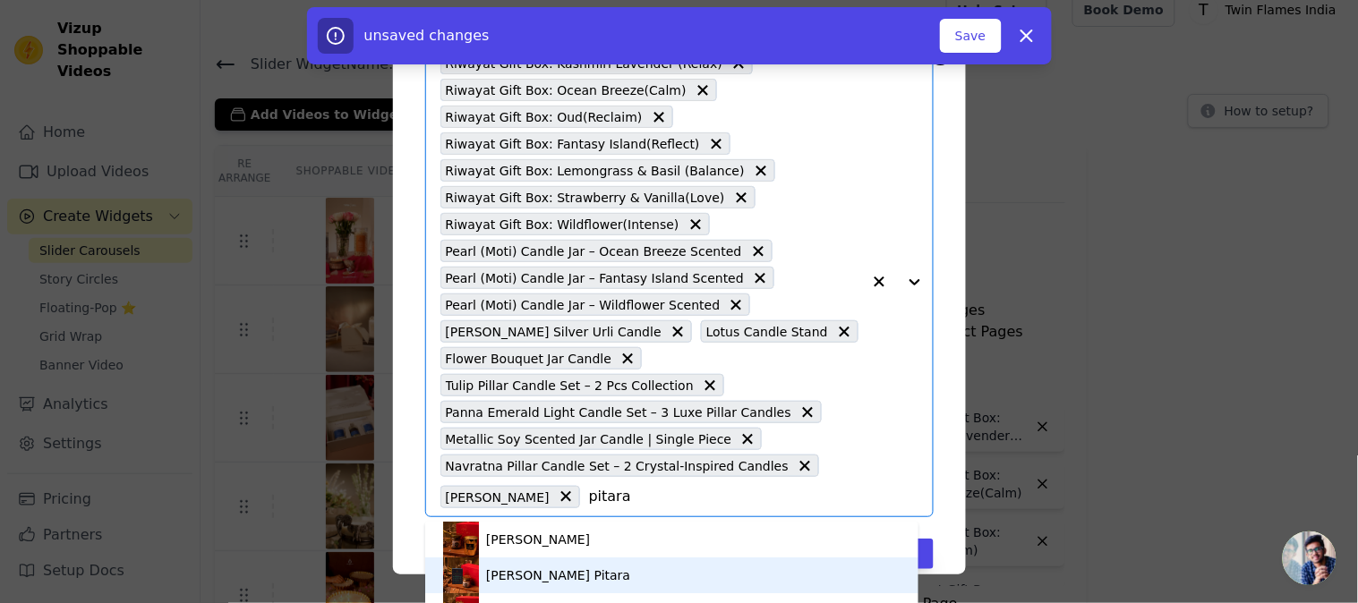
click at [564, 573] on div "Sugandha Pitara" at bounding box center [558, 576] width 144 height 18
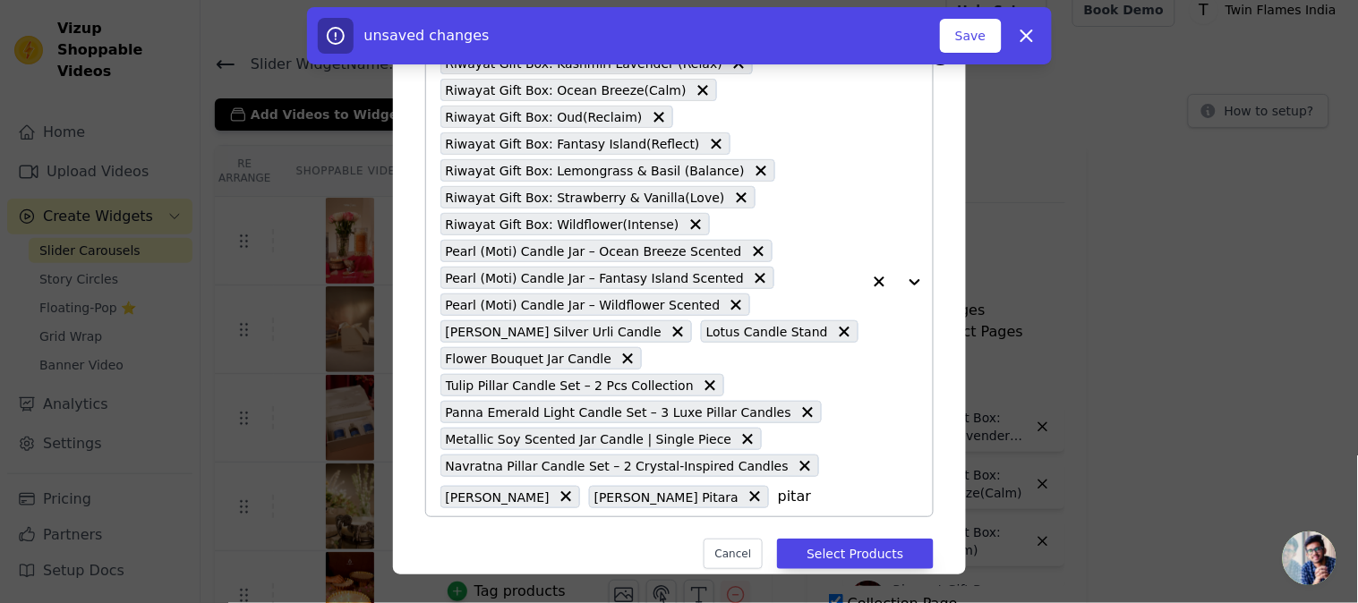
type input "pitara"
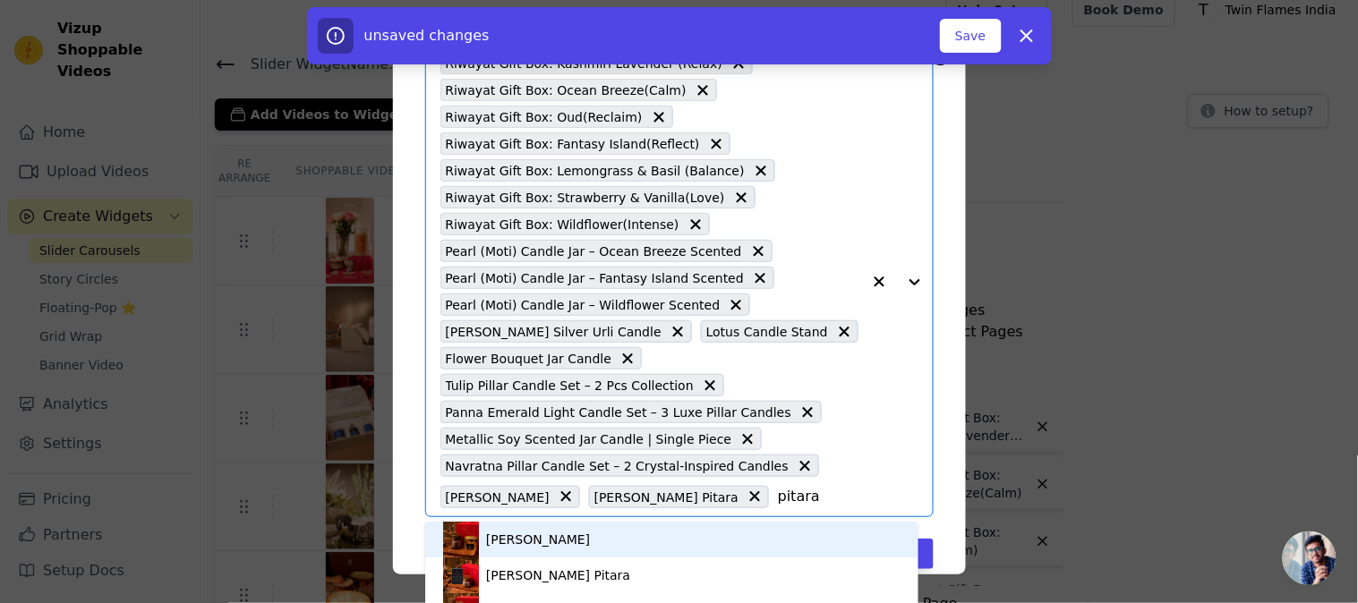
scroll to position [5, 0]
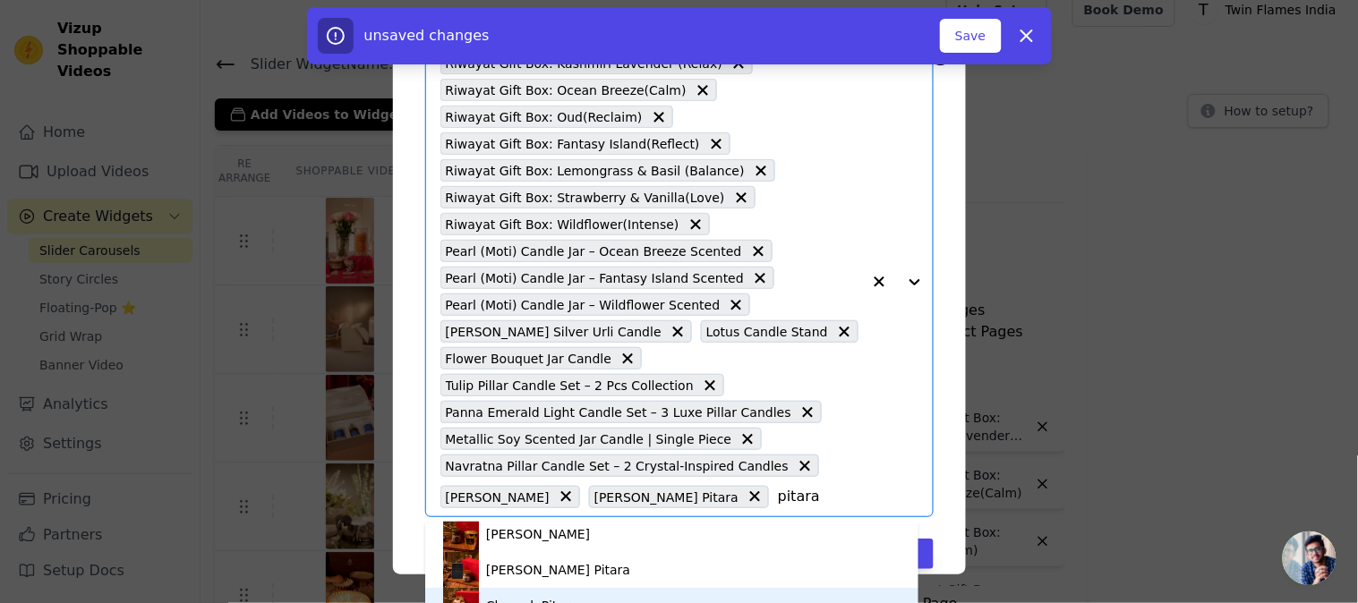
click at [605, 598] on div "Chamak Pitara" at bounding box center [672, 606] width 458 height 36
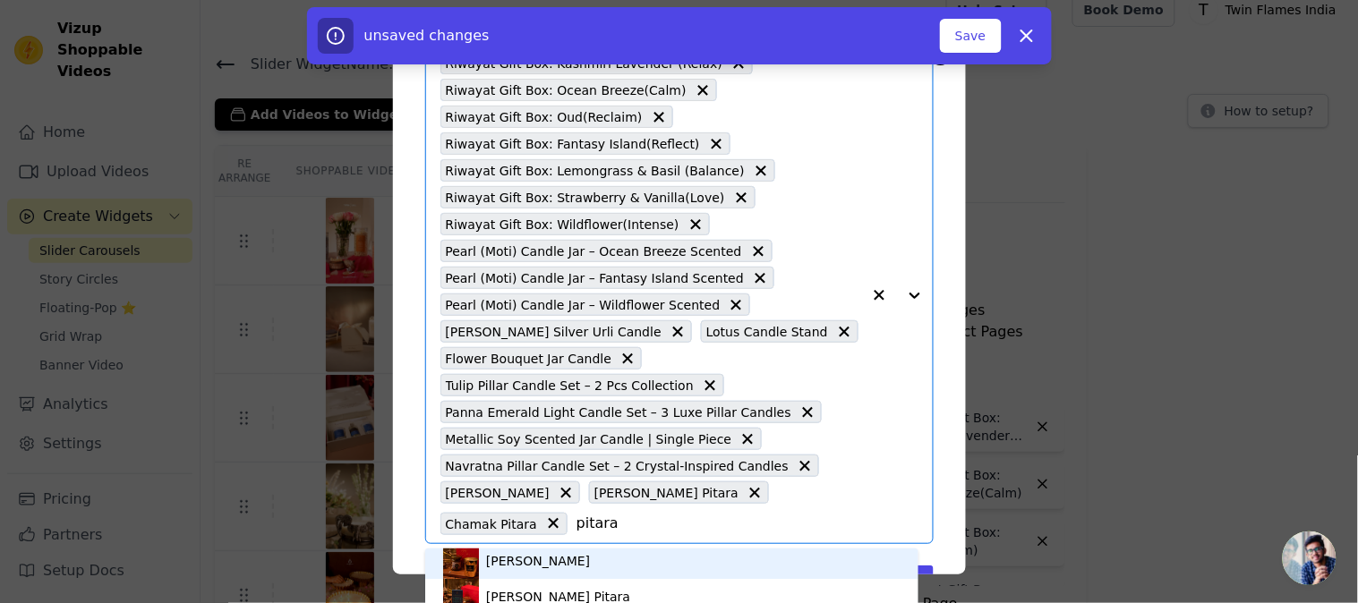
type input "pitara"
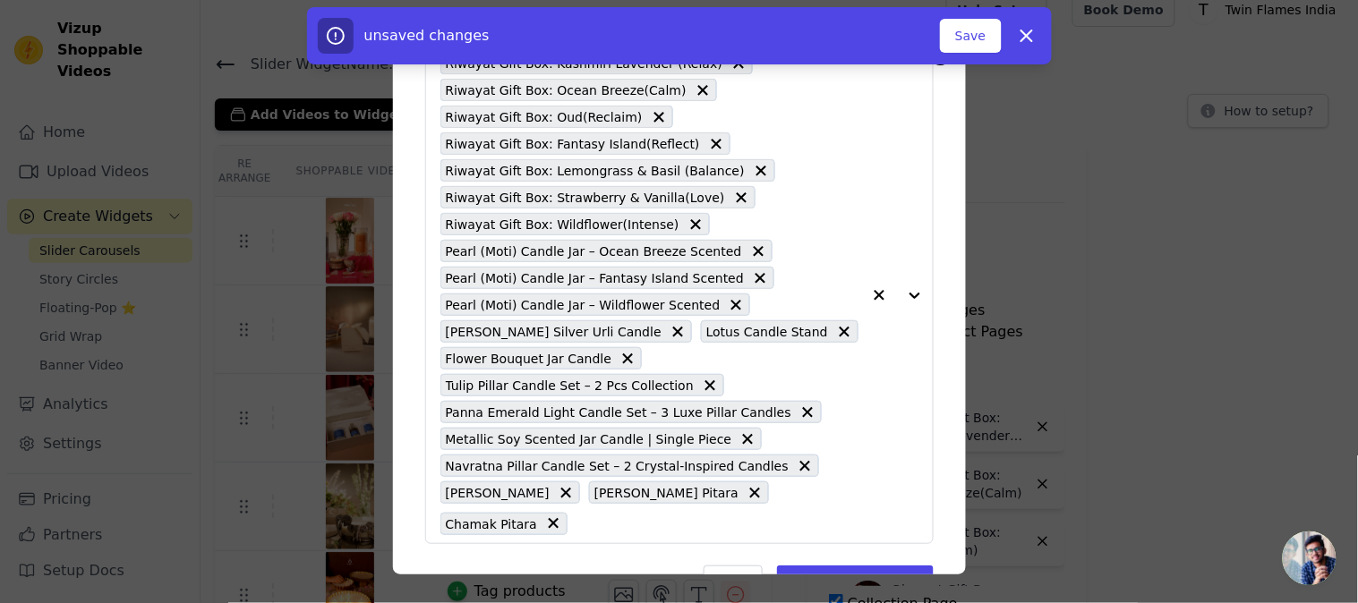
click at [1343, 177] on div "Pick the Product Pages the widget should be displayed in: Riwayat Gift Box: Kas…" at bounding box center [679, 301] width 1358 height 603
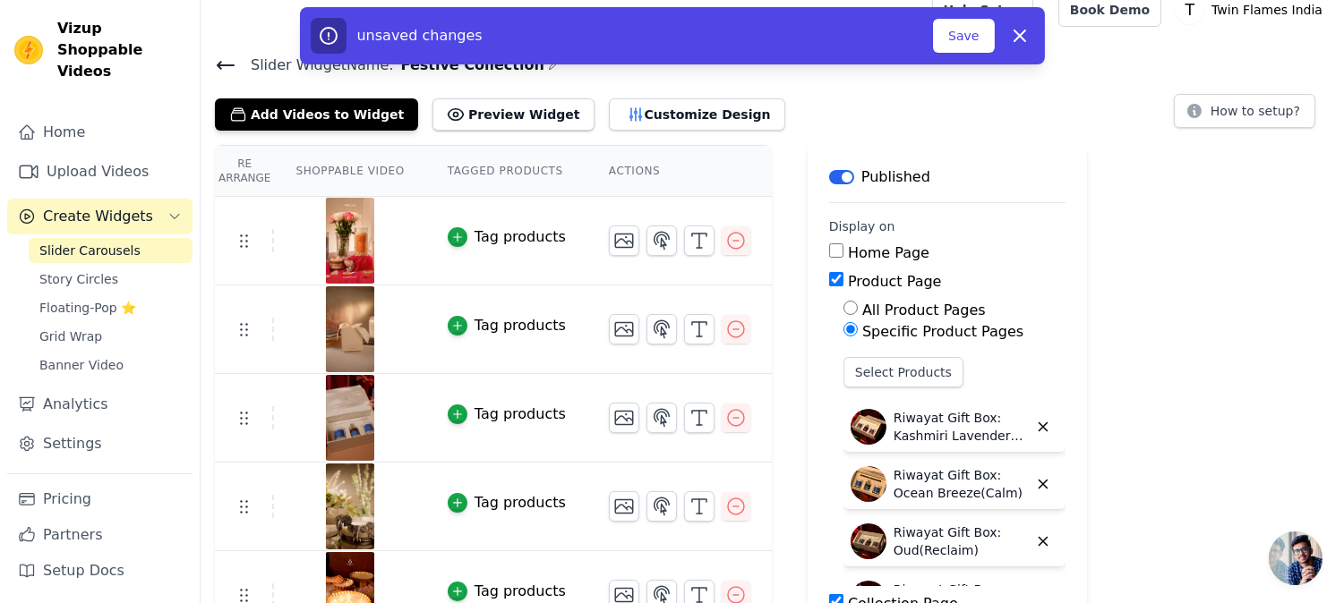
scroll to position [99, 0]
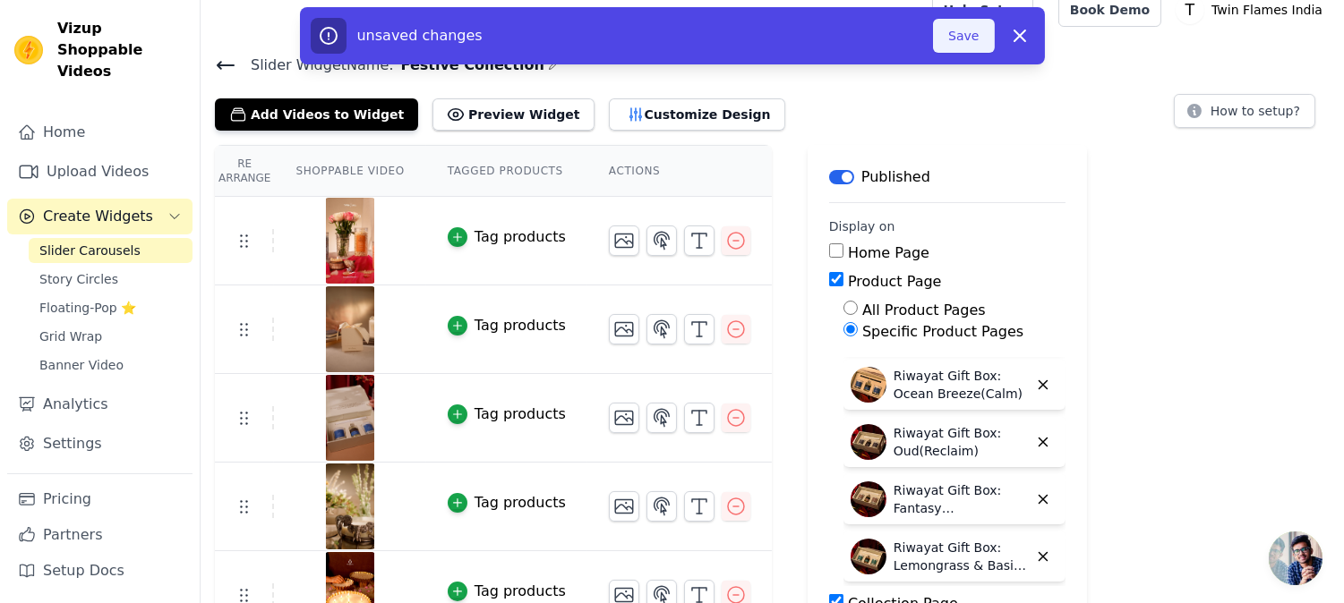
click at [963, 49] on button "Save" at bounding box center [963, 36] width 61 height 34
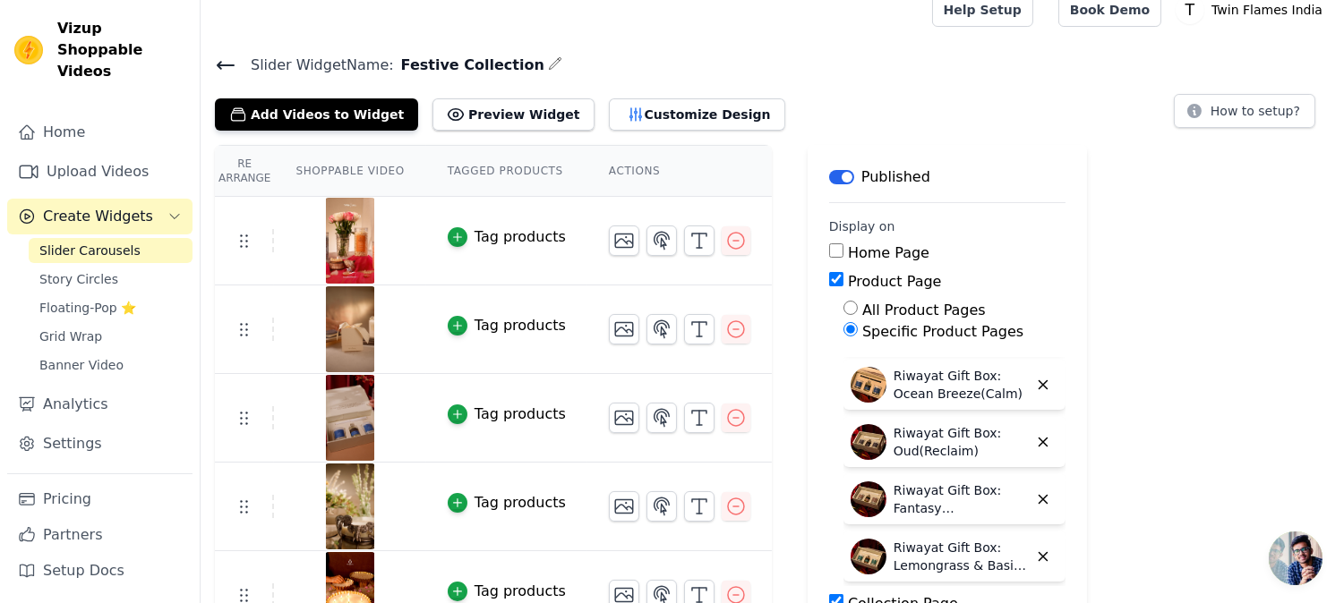
scroll to position [317, 0]
